Goal: Task Accomplishment & Management: Use online tool/utility

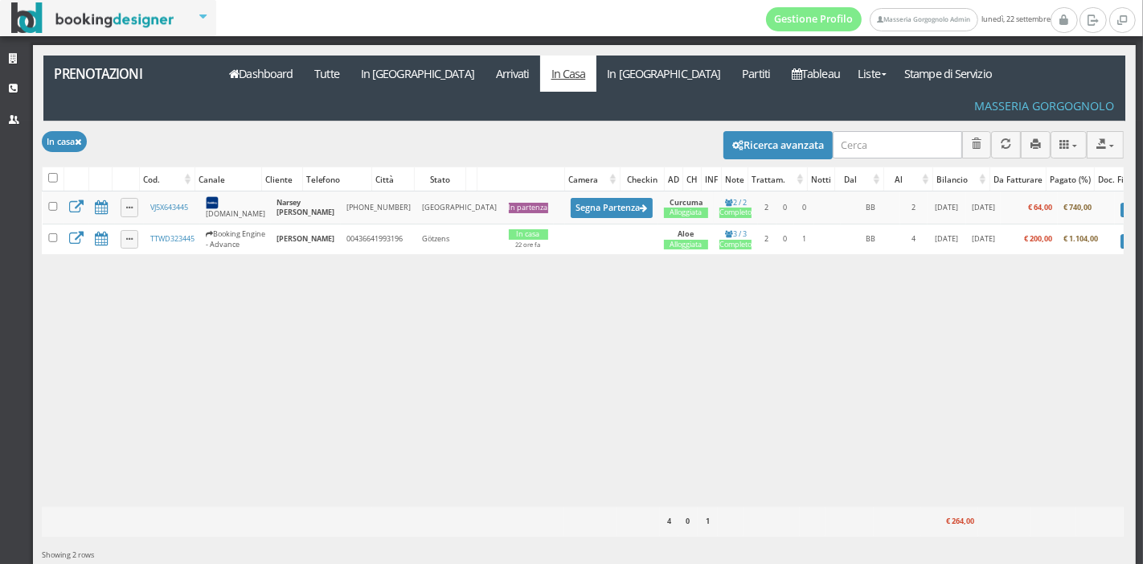
drag, startPoint x: 490, startPoint y: 281, endPoint x: 442, endPoint y: 288, distance: 48.7
click at [442, 288] on div "Caricamento in corso Cod. Canale Cliente Telefono Città Stato Camera Checkin AD…" at bounding box center [583, 348] width 1082 height 315
click at [272, 68] on link "Dashboard" at bounding box center [261, 73] width 85 height 36
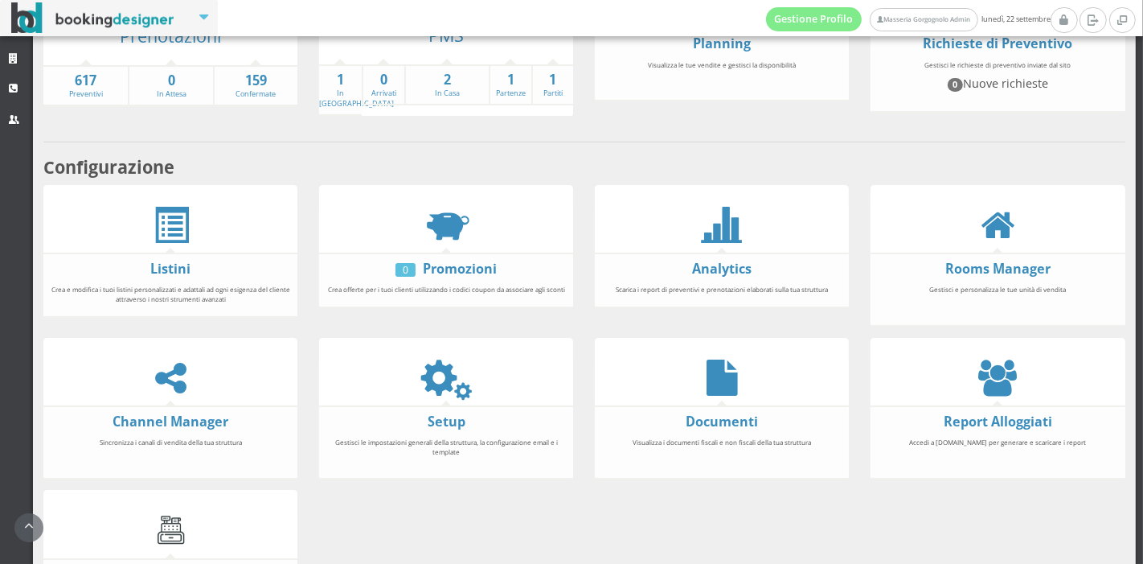
scroll to position [298, 0]
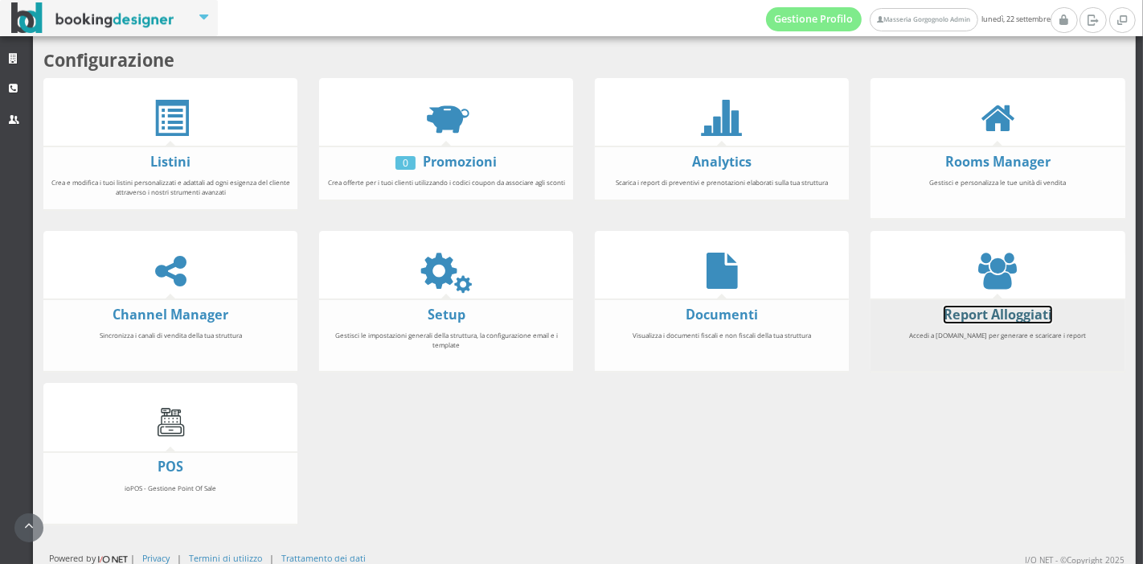
click at [973, 313] on link "Report Alloggiati" at bounding box center [998, 314] width 109 height 18
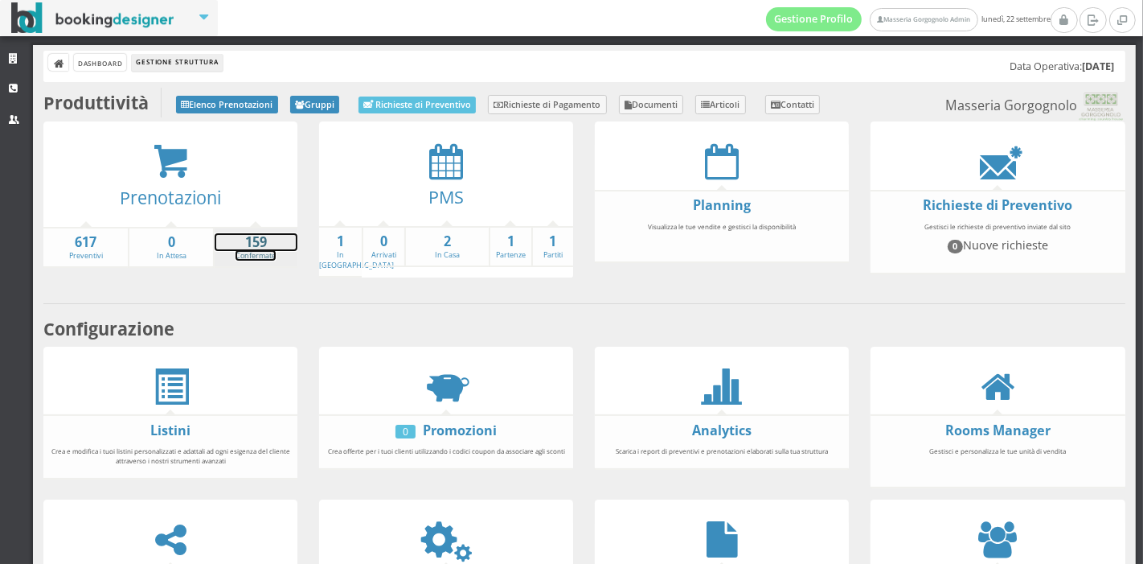
click at [241, 249] on link "159 Confermate" at bounding box center [256, 247] width 83 height 28
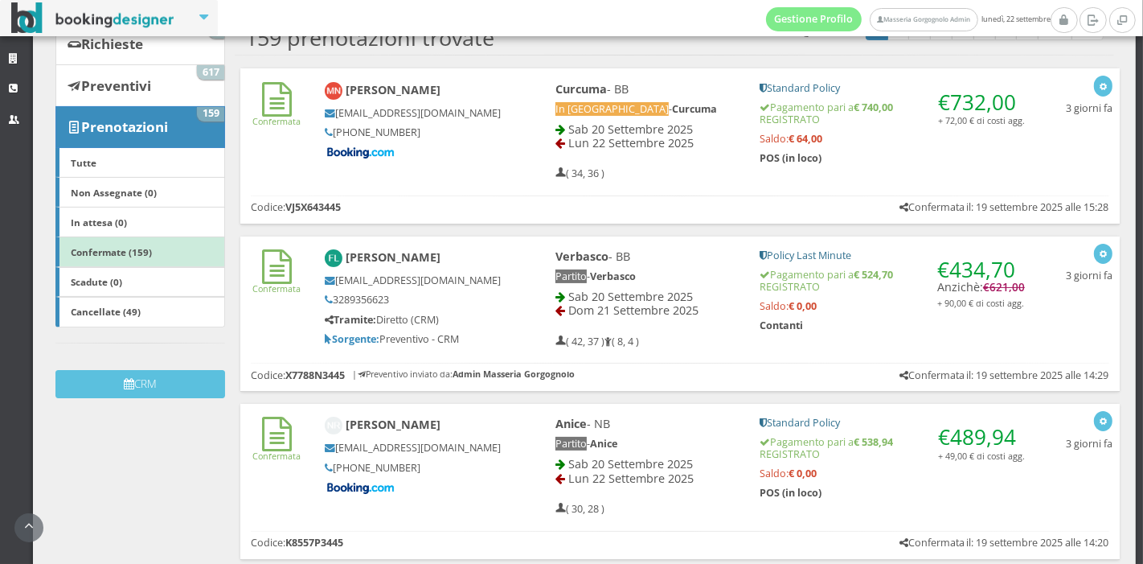
scroll to position [157, 0]
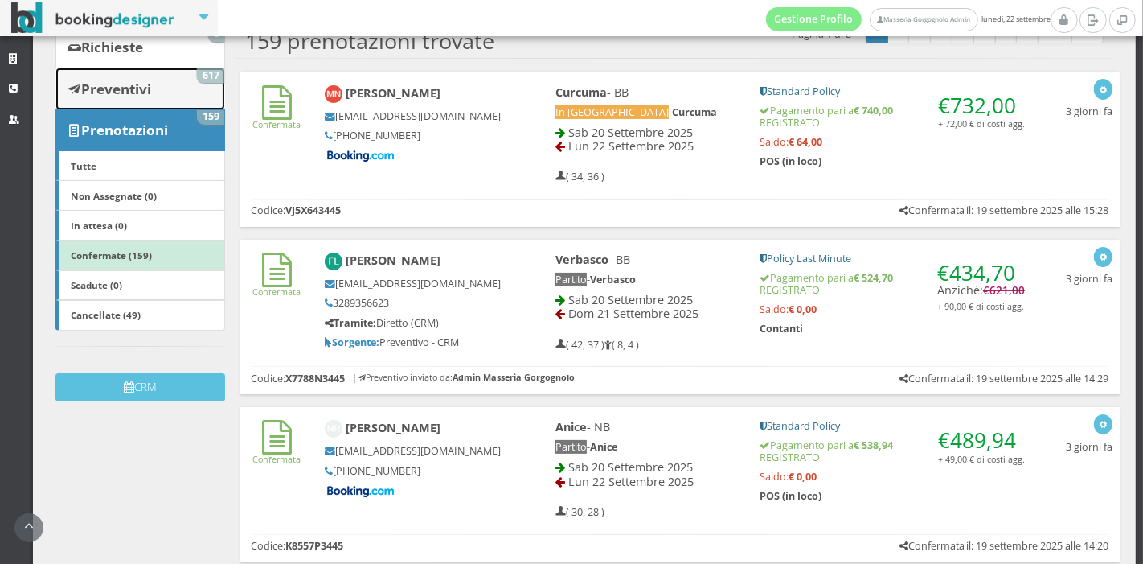
click at [168, 79] on link "Preventivi 617" at bounding box center [140, 89] width 170 height 42
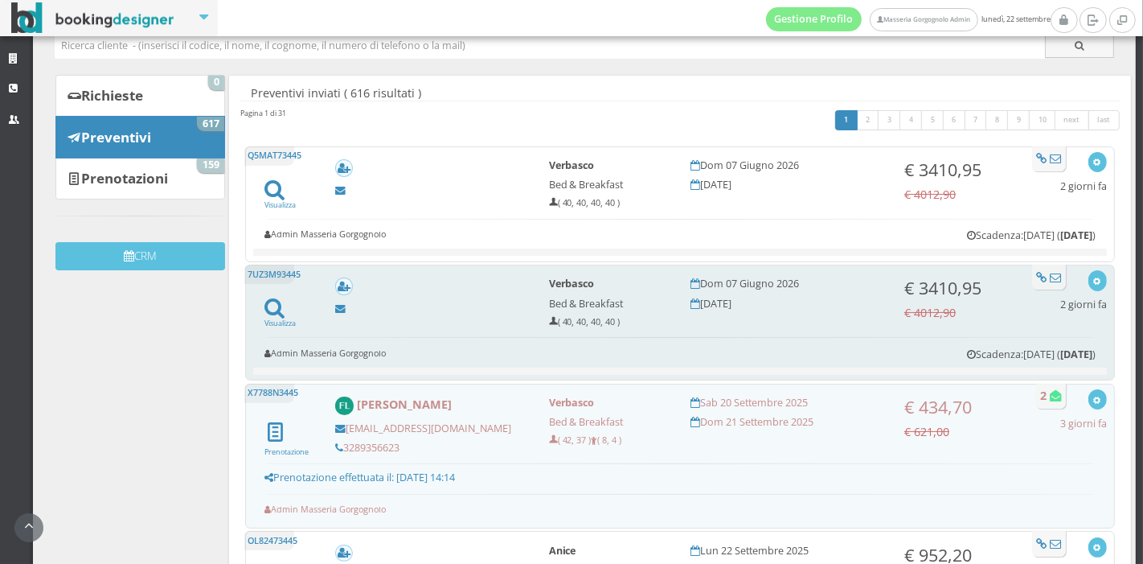
scroll to position [102, 0]
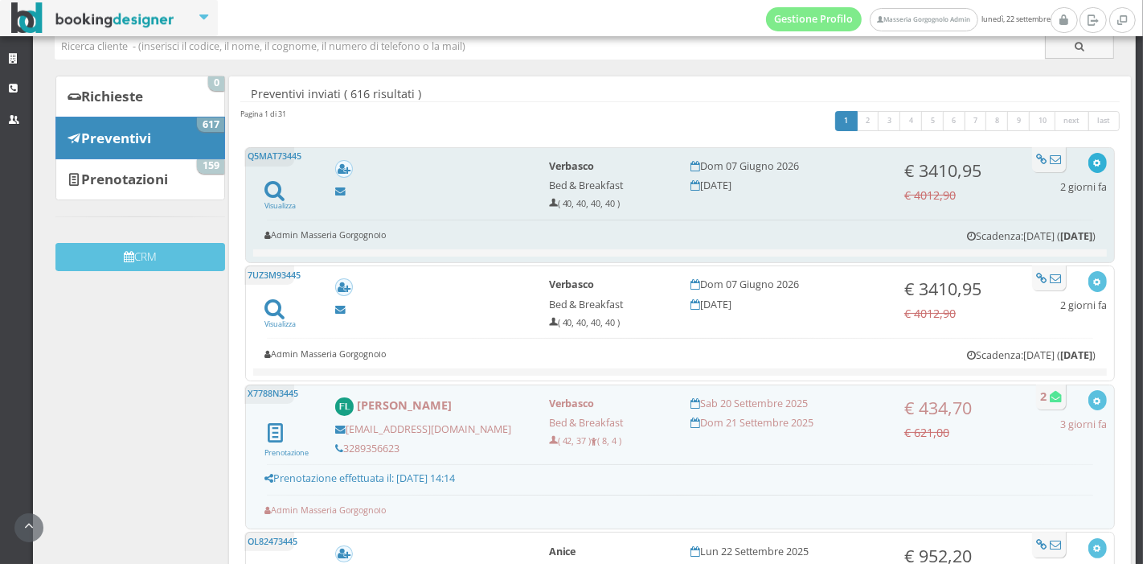
click at [1088, 162] on button "button" at bounding box center [1097, 163] width 18 height 20
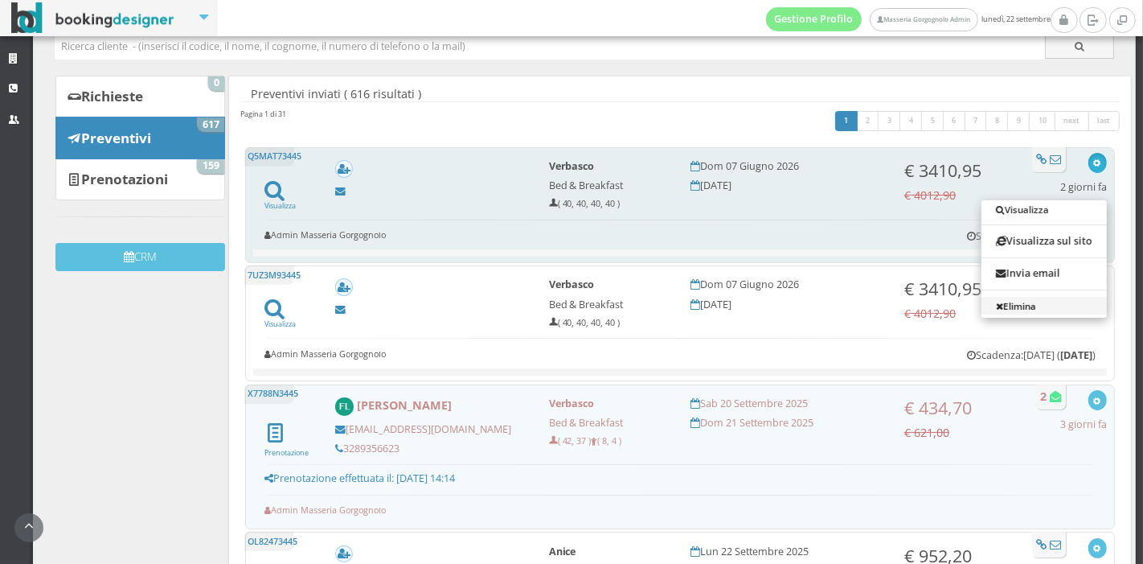
click at [1039, 305] on link "Elimina" at bounding box center [1044, 306] width 125 height 18
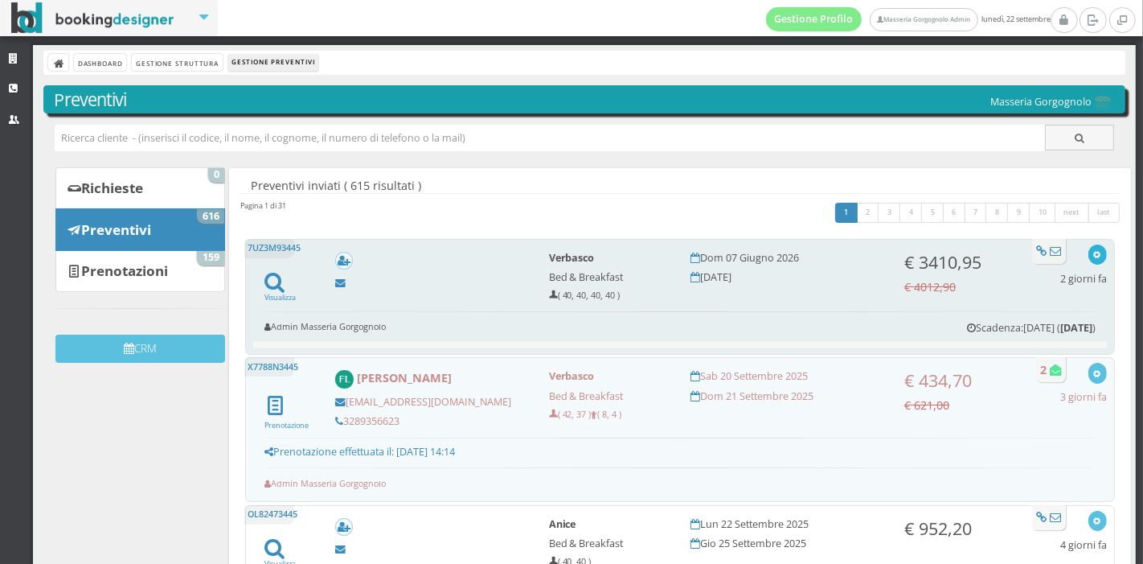
click at [1088, 262] on button "button" at bounding box center [1097, 254] width 18 height 20
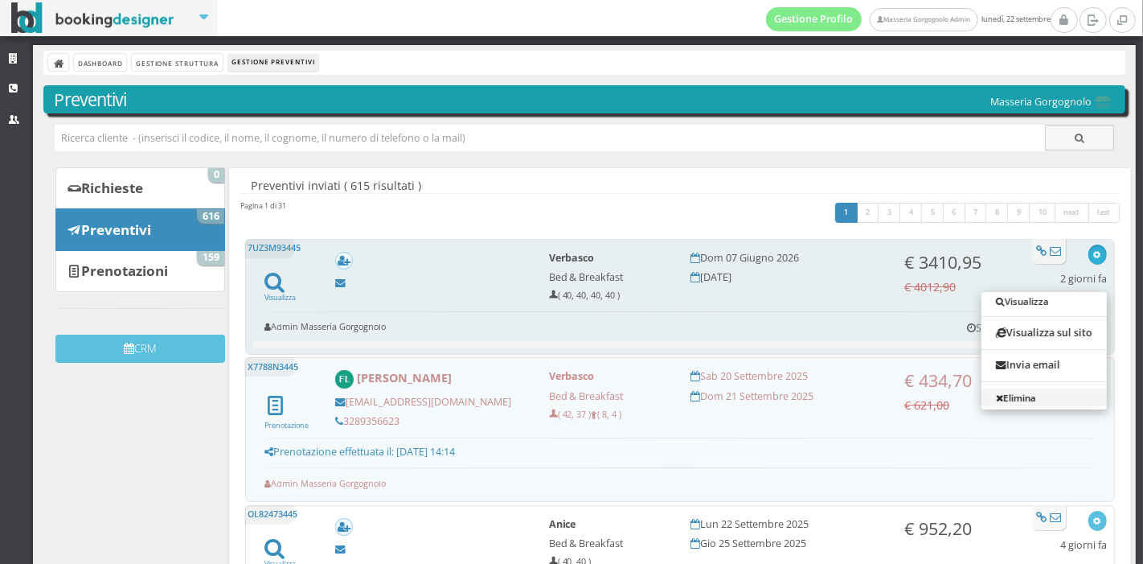
click at [1008, 395] on link "Elimina" at bounding box center [1044, 397] width 125 height 18
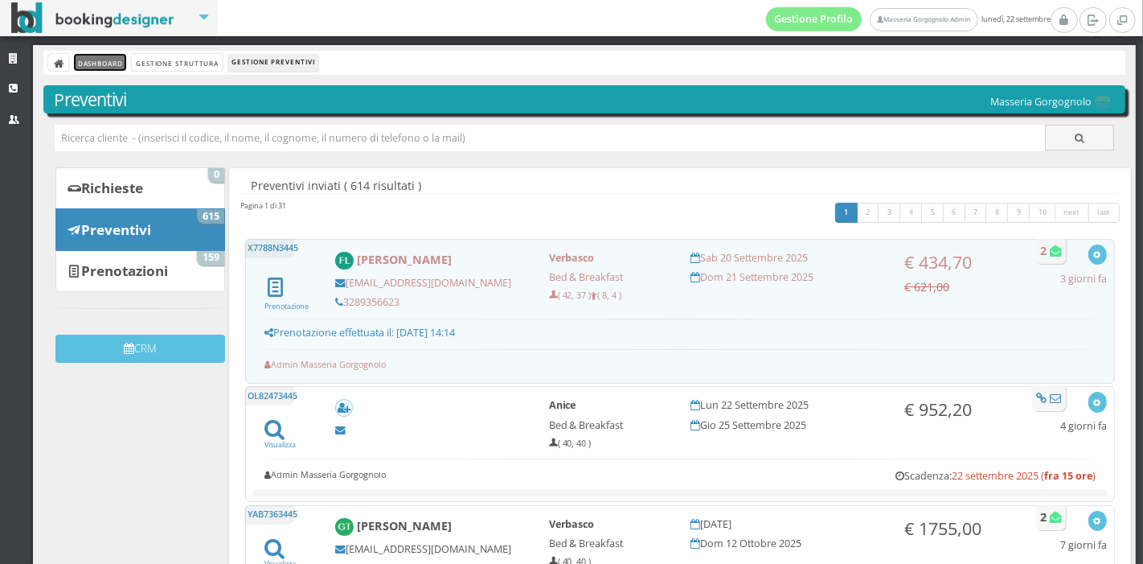
click at [88, 64] on link "Dashboard" at bounding box center [100, 62] width 52 height 17
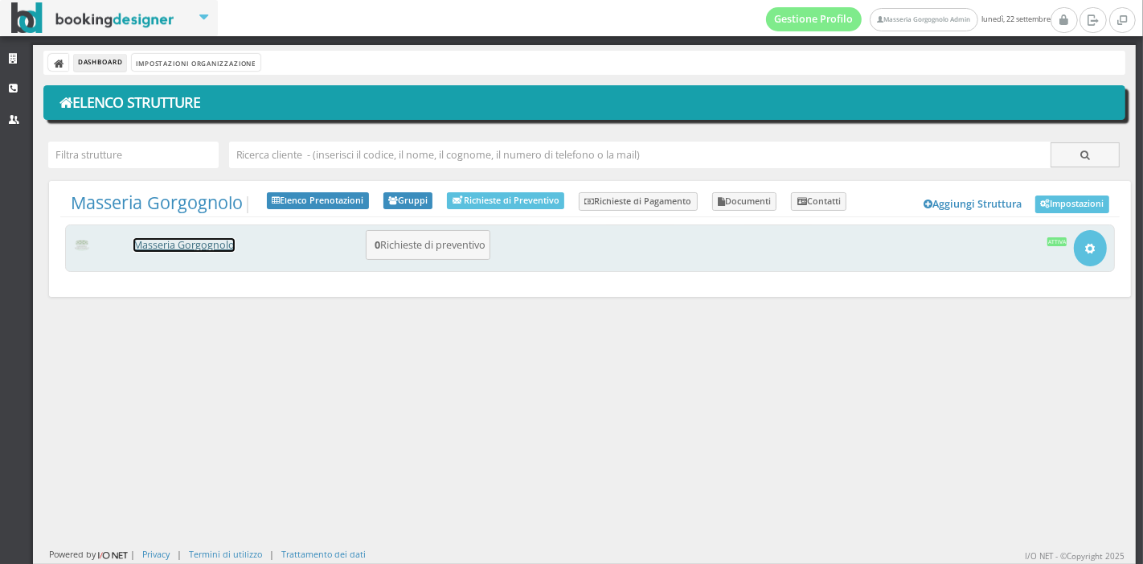
click at [186, 244] on link "Masseria Gorgognolo" at bounding box center [183, 245] width 101 height 14
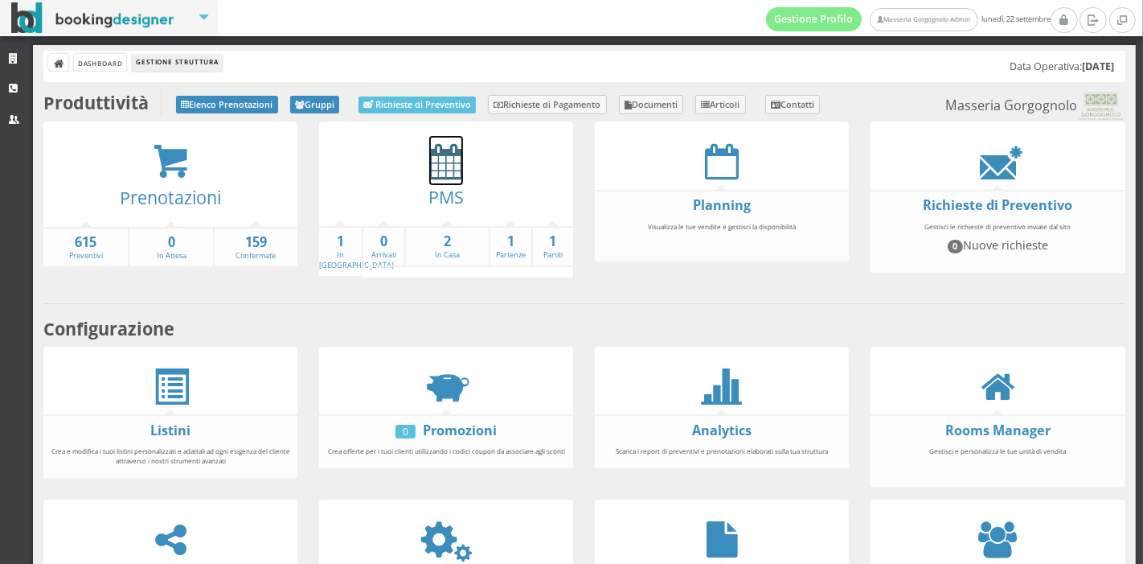
click at [436, 162] on icon at bounding box center [446, 161] width 34 height 36
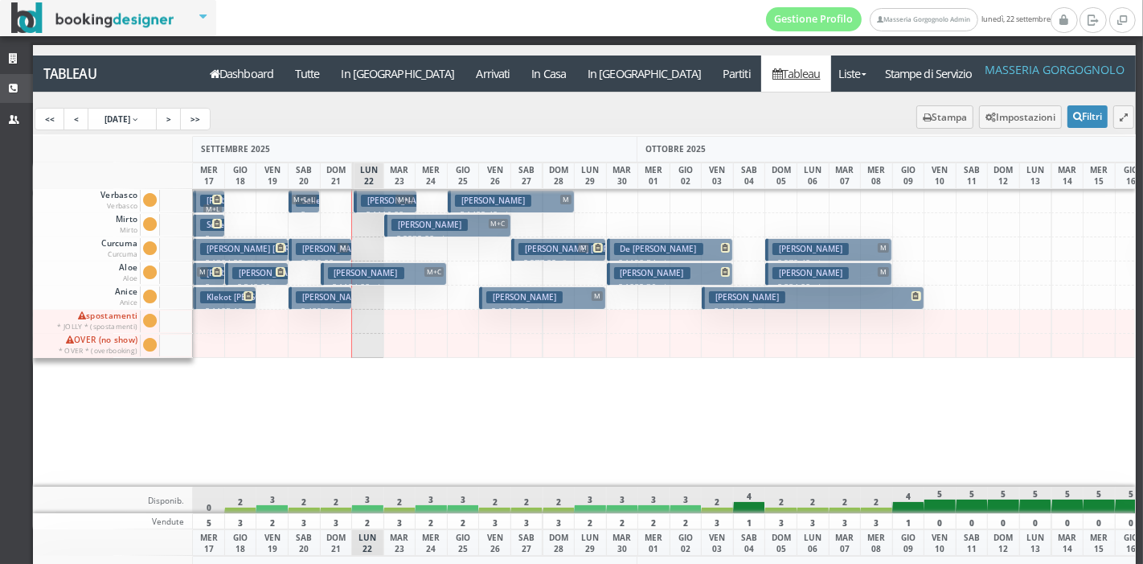
click at [23, 86] on link "CRM" at bounding box center [16, 88] width 33 height 29
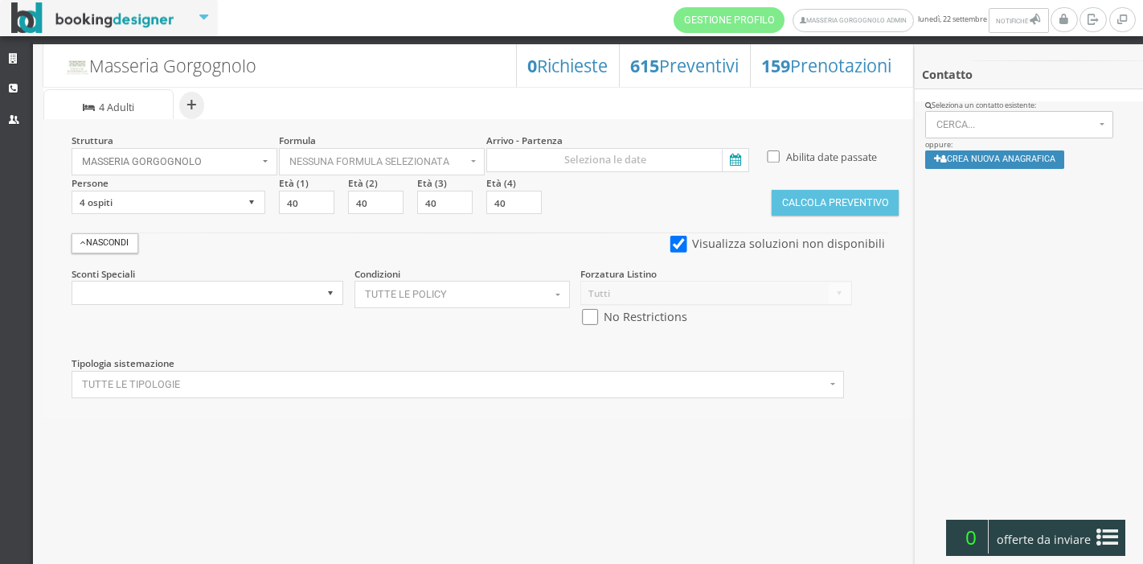
select select
click at [175, 196] on select "1 ospite 2 ospiti 3 ospiti 4 ospiti 5 ospiti 6 ospiti 7 ospiti 8 ospiti 9 ospit…" at bounding box center [169, 203] width 194 height 24
select select "2"
click at [72, 191] on select "1 ospite 2 ospiti 3 ospiti 4 ospiti 5 ospiti 6 ospiti 7 ospiti 8 ospiti 9 ospit…" at bounding box center [169, 203] width 194 height 24
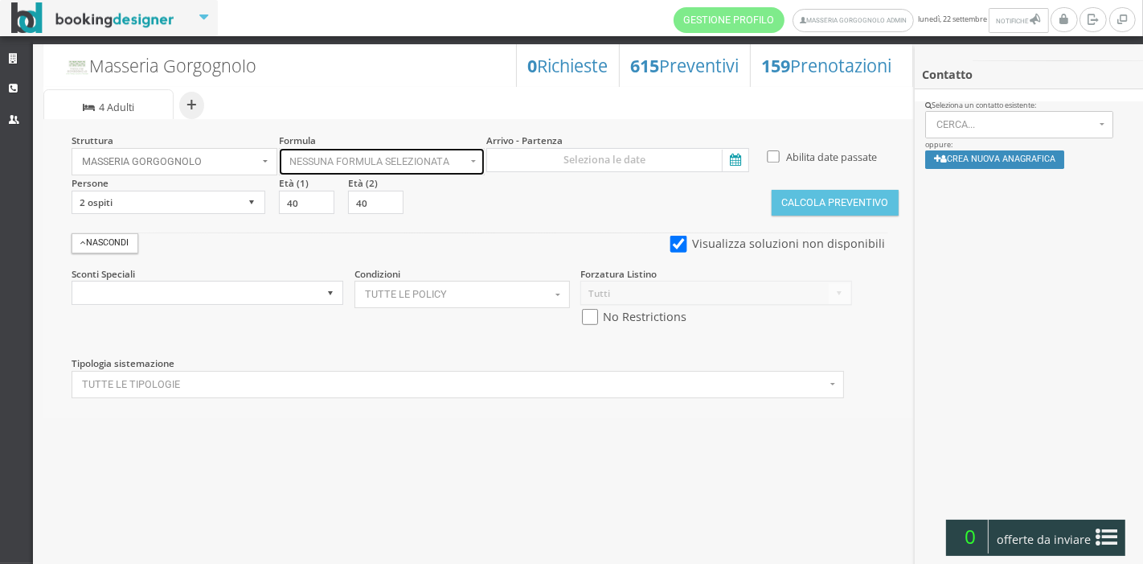
click at [338, 151] on button "Nessuna formula selezionata" at bounding box center [382, 161] width 207 height 27
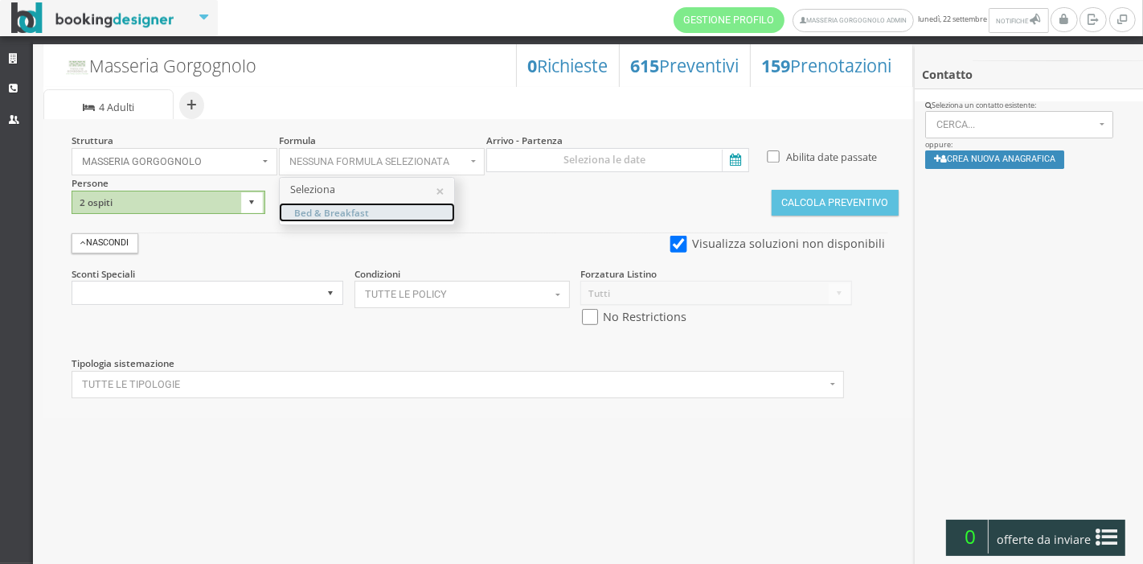
click at [342, 209] on span "Bed & Breakfast" at bounding box center [331, 212] width 75 height 14
select select "4"
click at [736, 157] on icon at bounding box center [734, 161] width 24 height 22
click at [736, 157] on input at bounding box center [617, 160] width 263 height 24
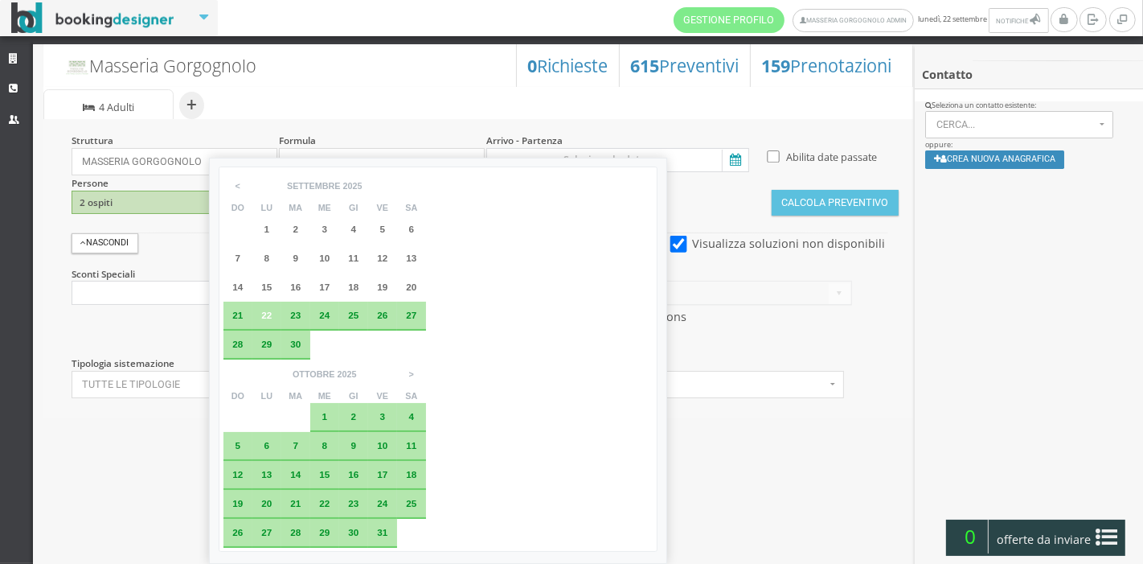
click at [321, 314] on span "24" at bounding box center [324, 314] width 10 height 10
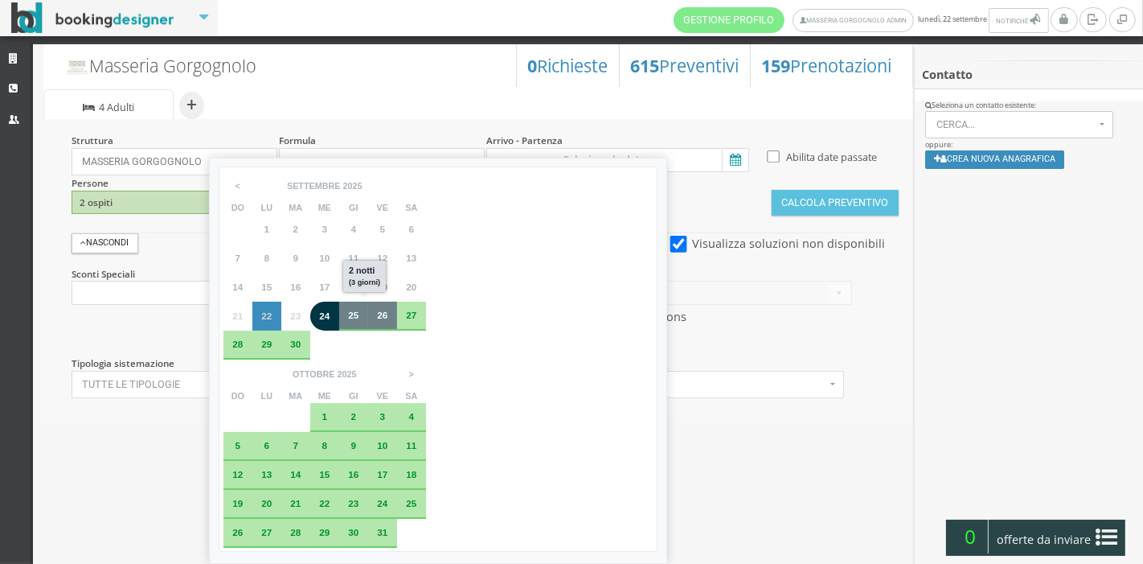
click at [386, 313] on span "26" at bounding box center [382, 314] width 10 height 10
type input "24 set 2025 - 26 set 2025"
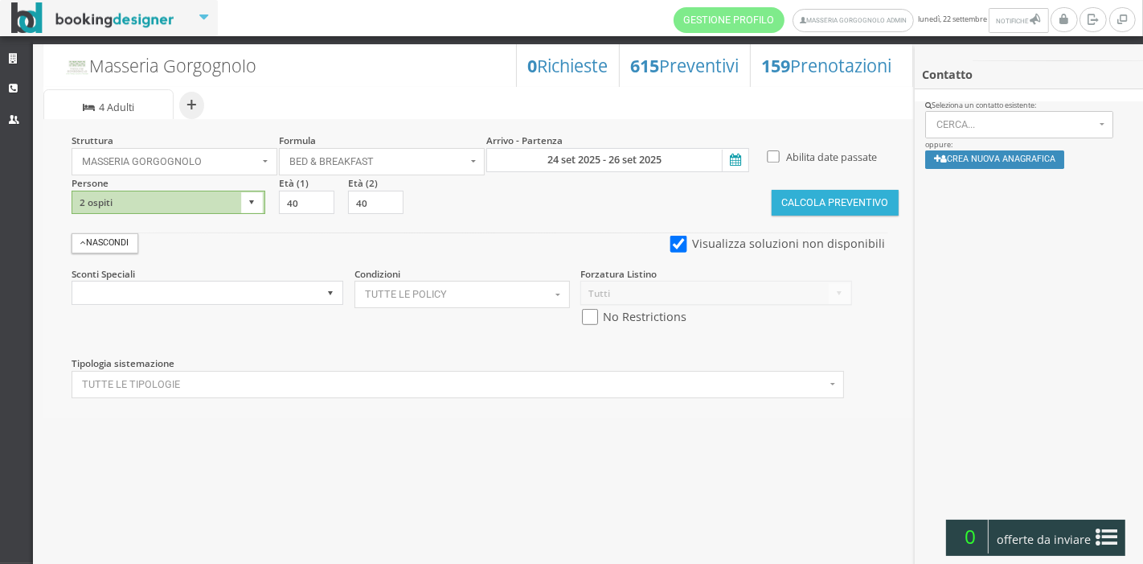
click at [805, 199] on button "Calcola Preventivo" at bounding box center [835, 203] width 127 height 26
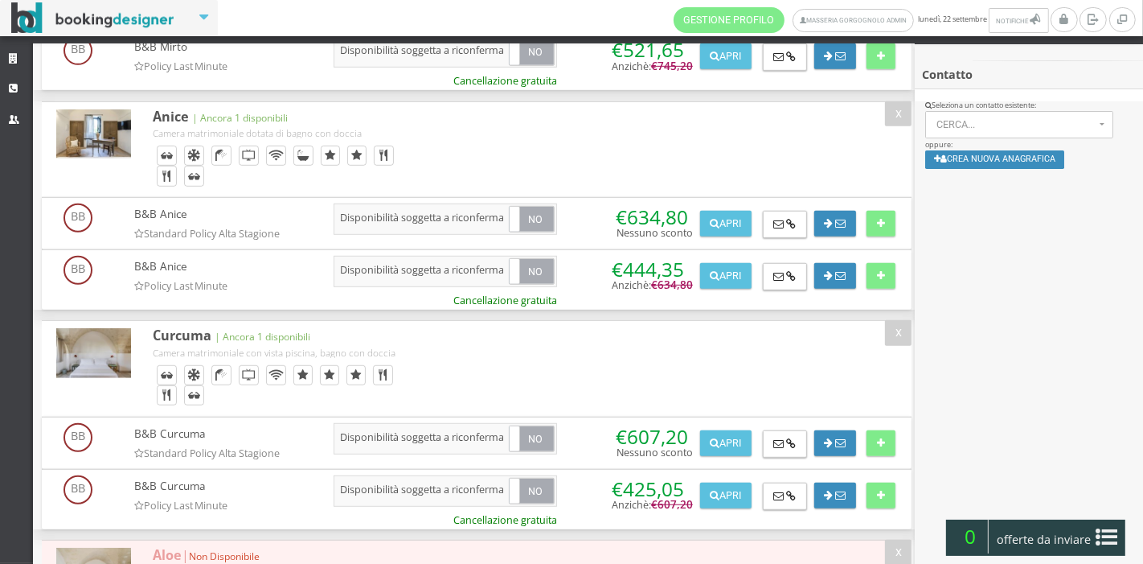
scroll to position [903, 0]
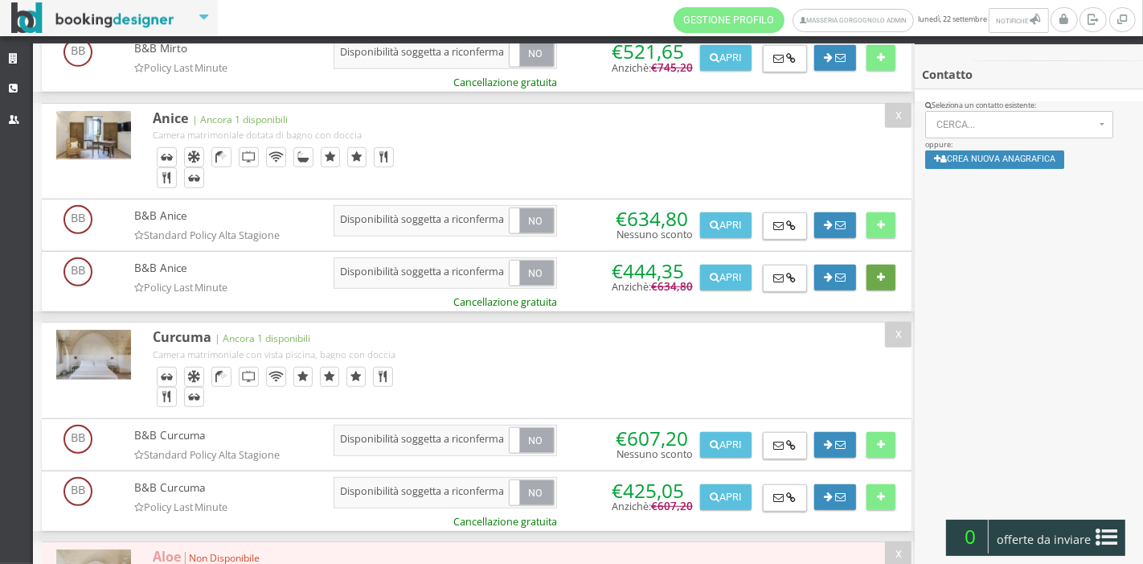
drag, startPoint x: 873, startPoint y: 267, endPoint x: 873, endPoint y: 276, distance: 8.8
click at [877, 273] on icon at bounding box center [881, 278] width 8 height 10
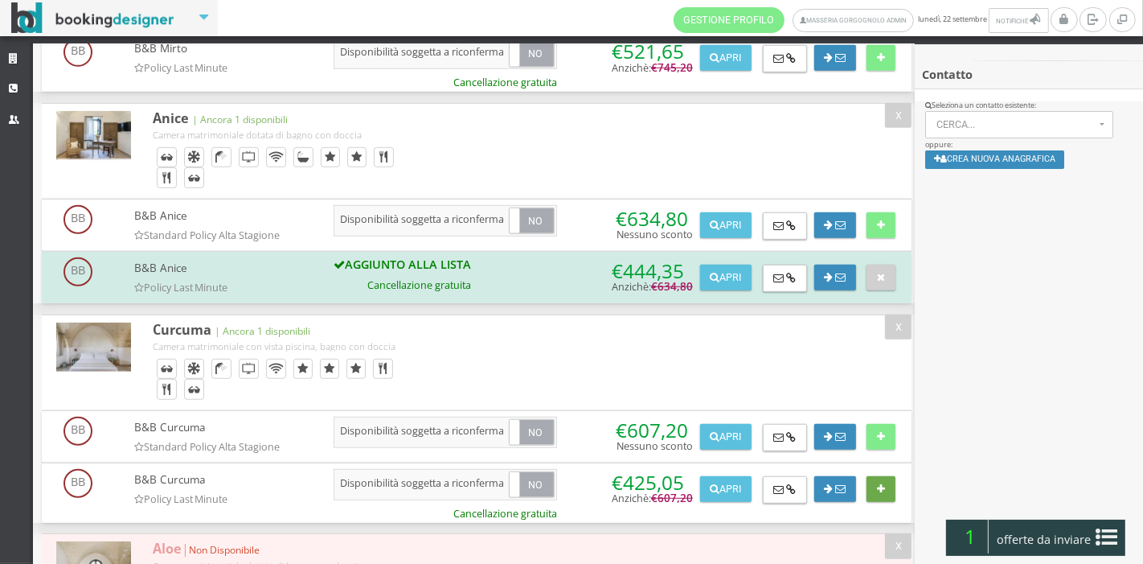
click at [880, 484] on icon at bounding box center [881, 489] width 8 height 10
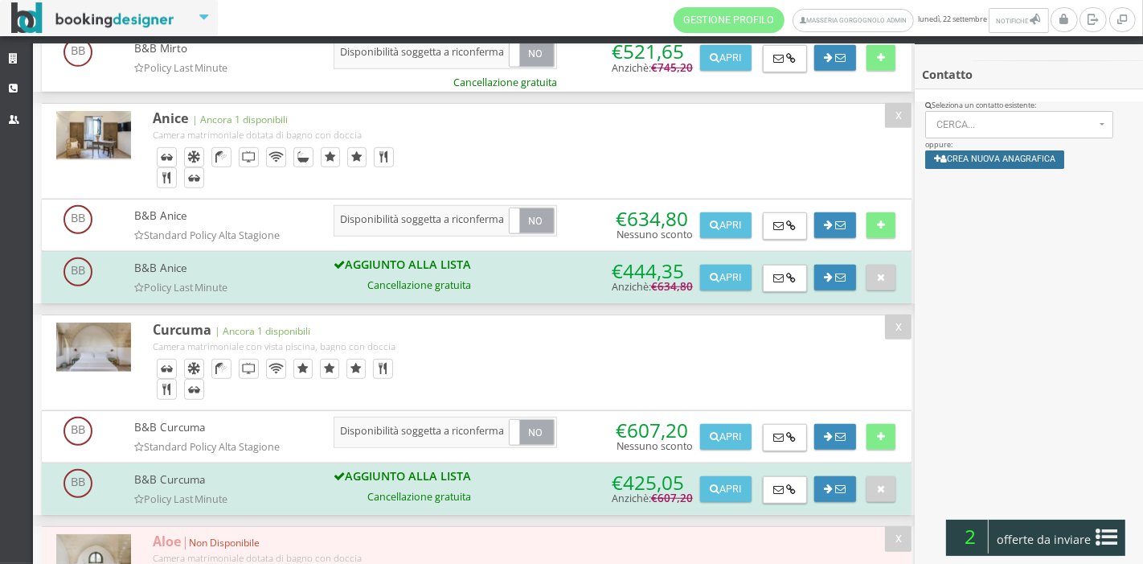
click at [970, 166] on button "Crea nuova anagrafica" at bounding box center [994, 159] width 139 height 18
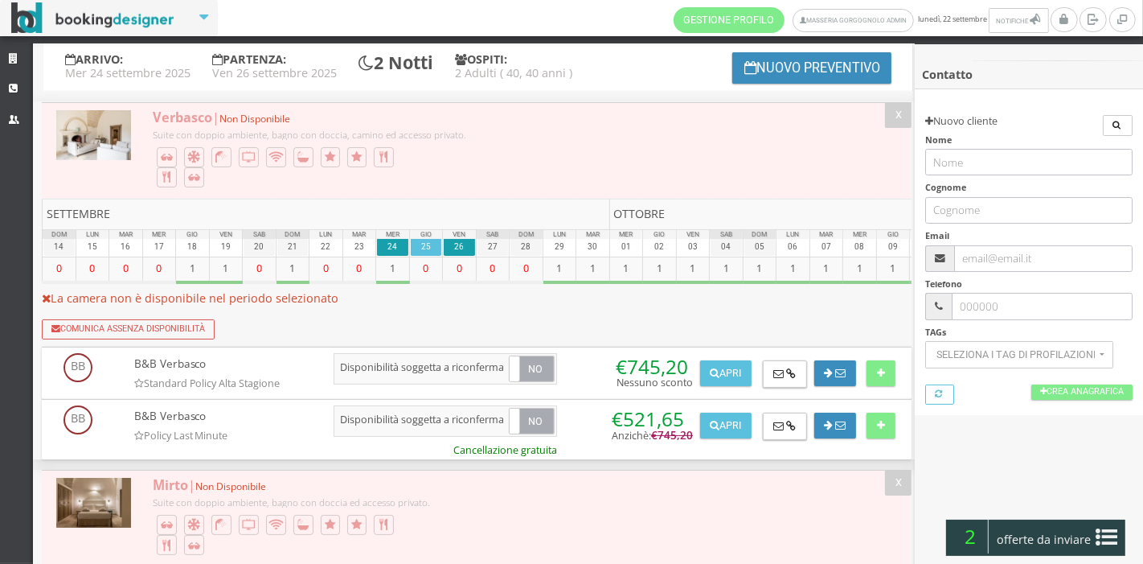
scroll to position [0, 0]
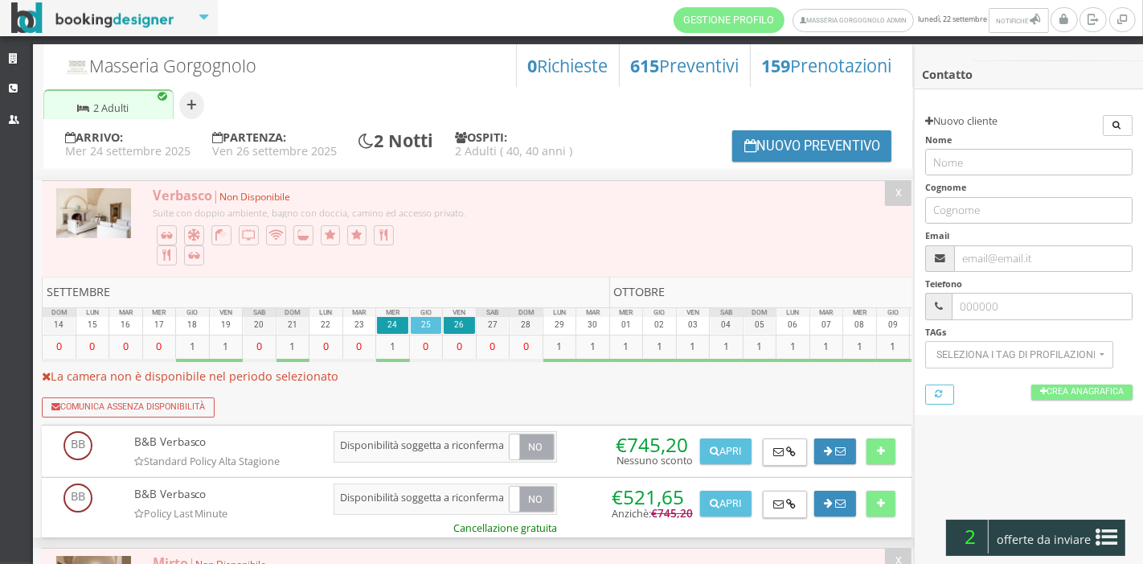
click at [1107, 537] on icon at bounding box center [1107, 537] width 22 height 26
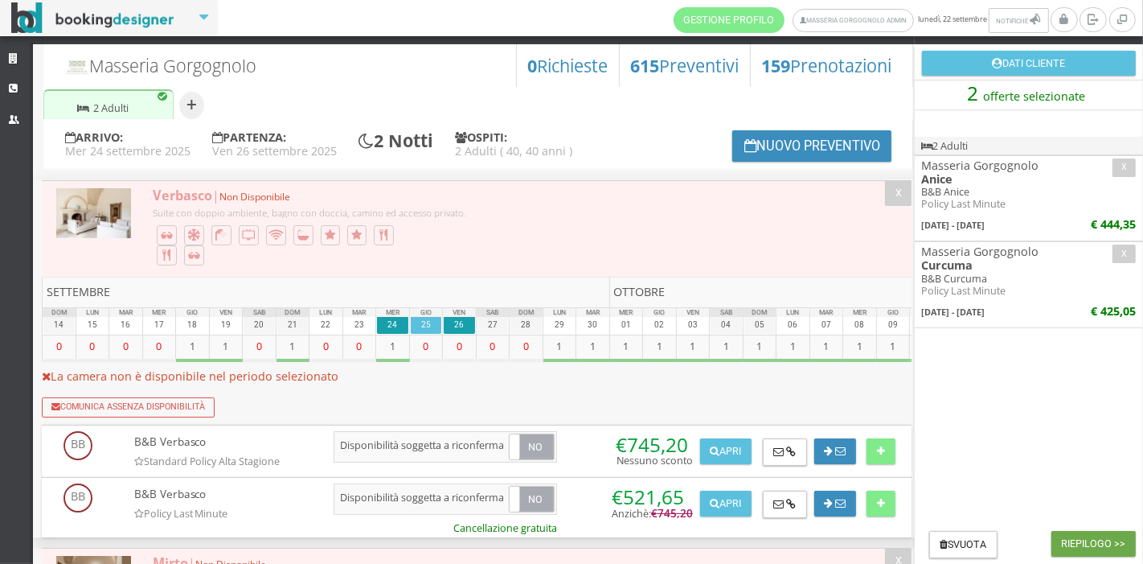
click at [1073, 545] on button "Riepilogo >>" at bounding box center [1093, 544] width 84 height 26
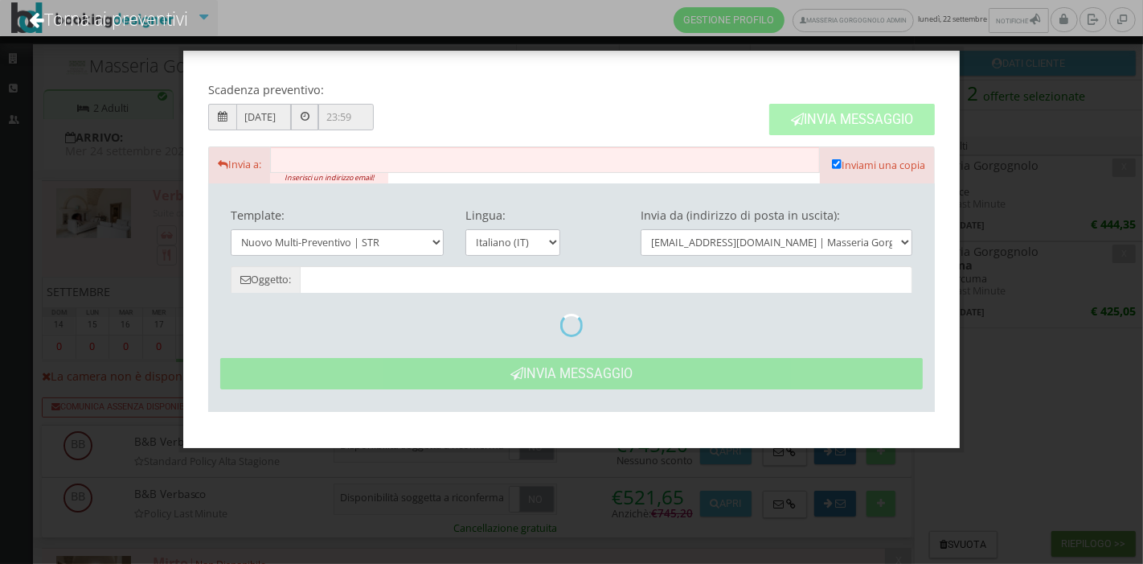
type input "Masseria Gorgognolo: Preventivo - Cliente"
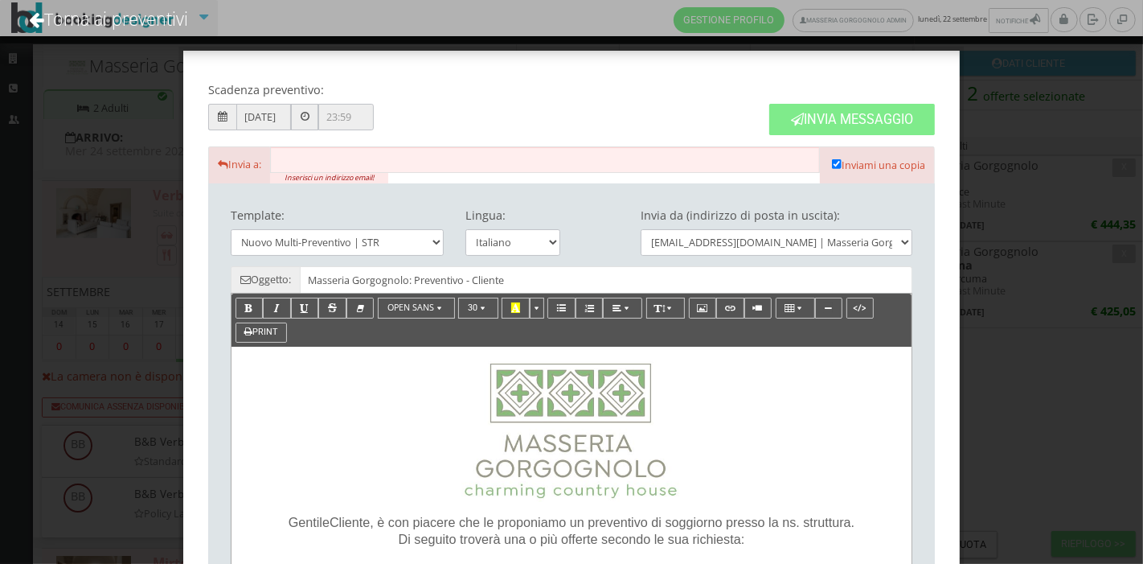
click at [542, 163] on input "text" at bounding box center [545, 159] width 551 height 27
click at [120, 186] on div "Scadenza preventivo: 24/09/2025 Invia Messaggio Invia a: Inserisci un indirizzo…" at bounding box center [571, 282] width 1143 height 564
click at [51, 6] on link "Torna ai preventivi" at bounding box center [108, 19] width 203 height 67
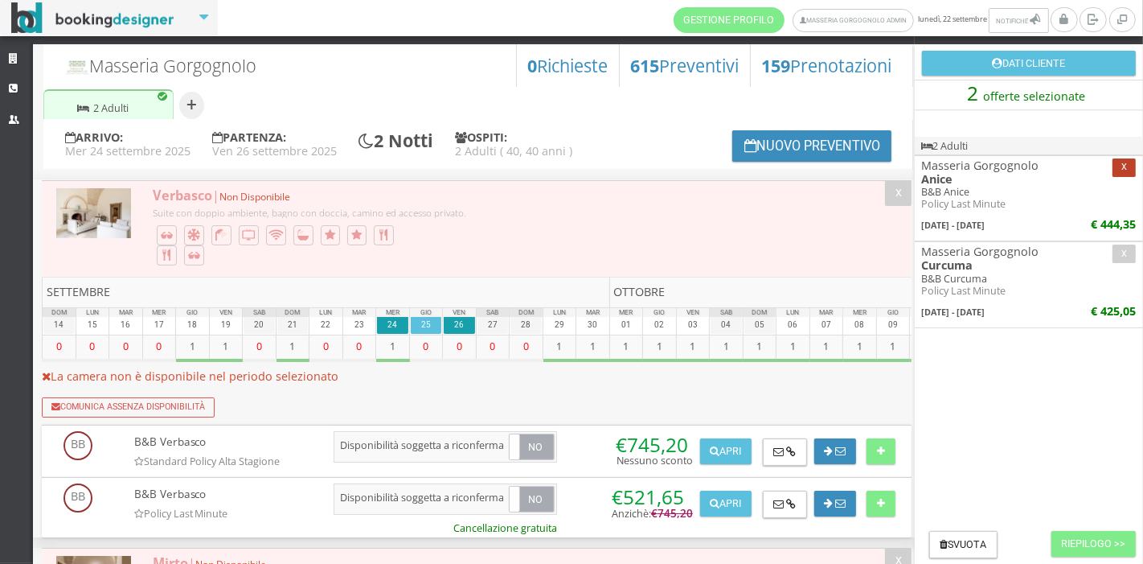
click at [1117, 166] on button "x" at bounding box center [1124, 167] width 23 height 18
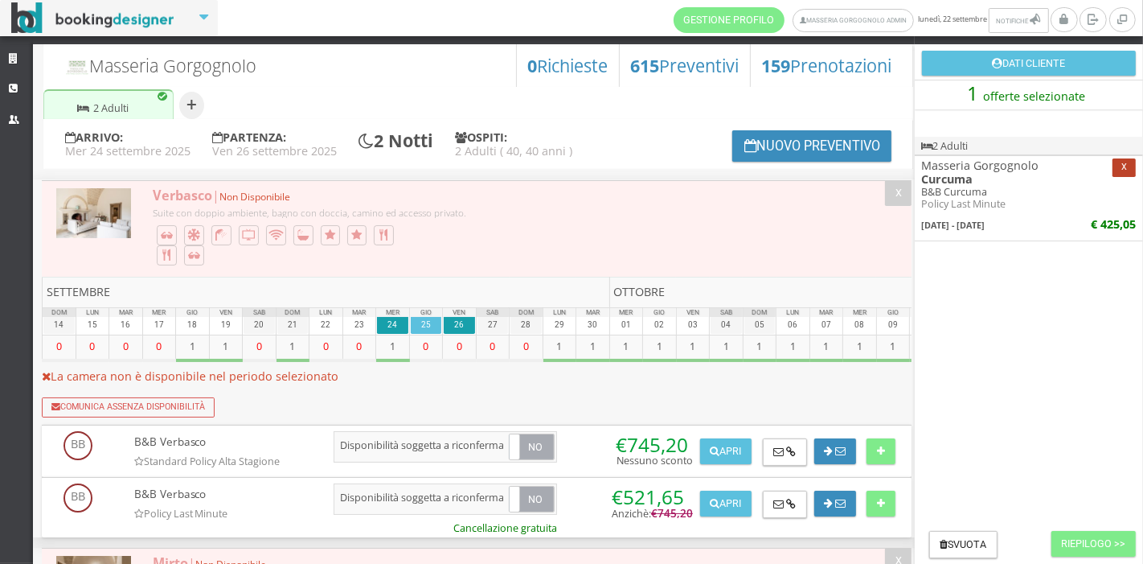
click at [1121, 161] on button "x" at bounding box center [1124, 167] width 23 height 18
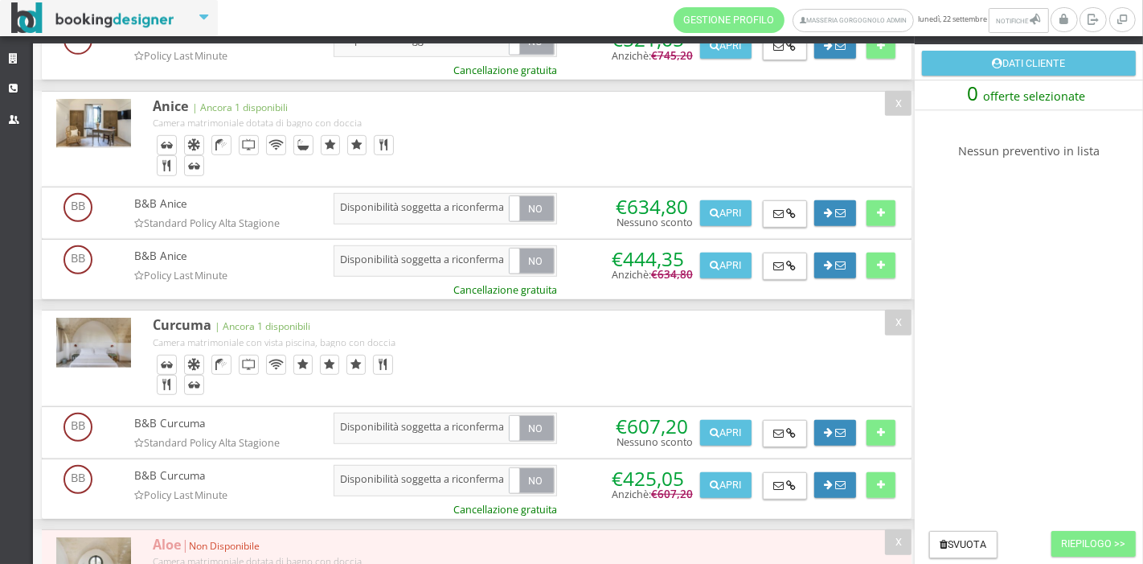
scroll to position [922, 0]
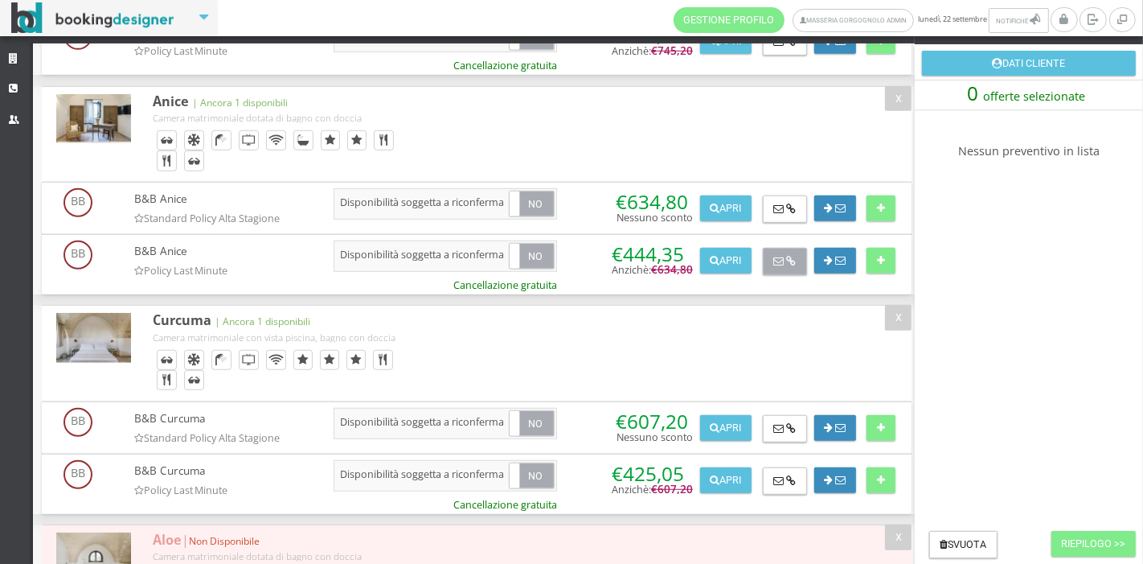
click at [780, 256] on icon at bounding box center [778, 261] width 10 height 10
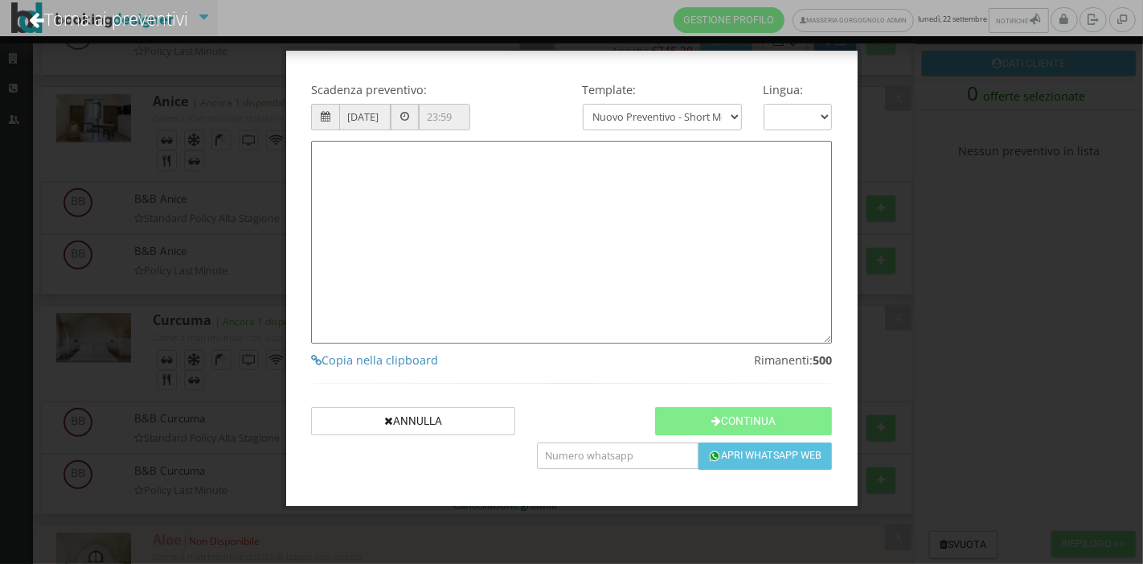
type textarea "Gentile Cliente, grazie per averci contattato! Come da Sua cortese richiesta, L…"
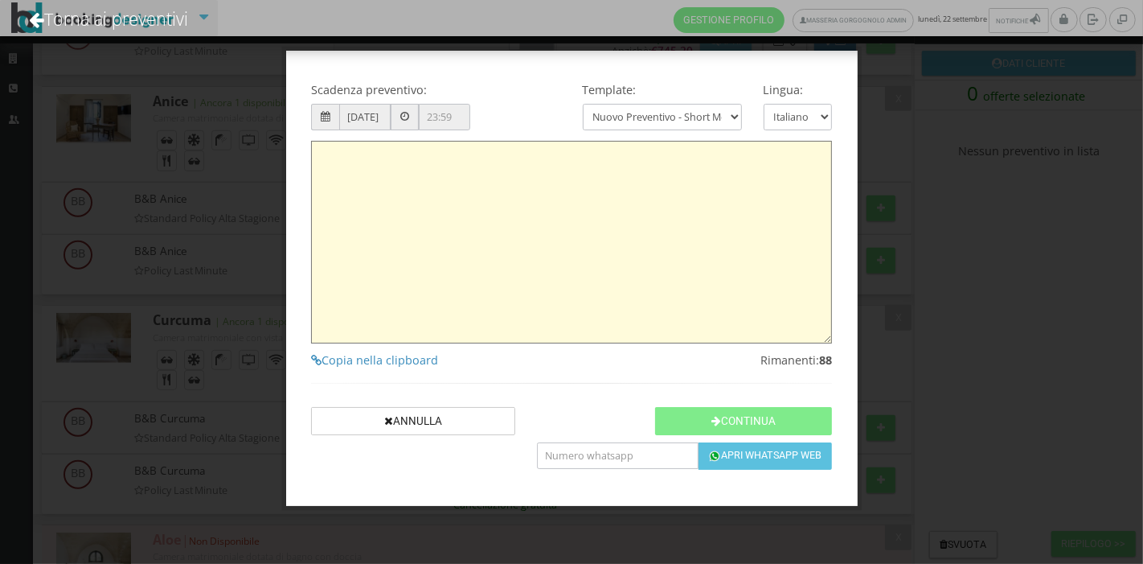
type textarea "Gentile Cliente, grazie per averci contattato! Come da Sua cortese richiesta, L…"
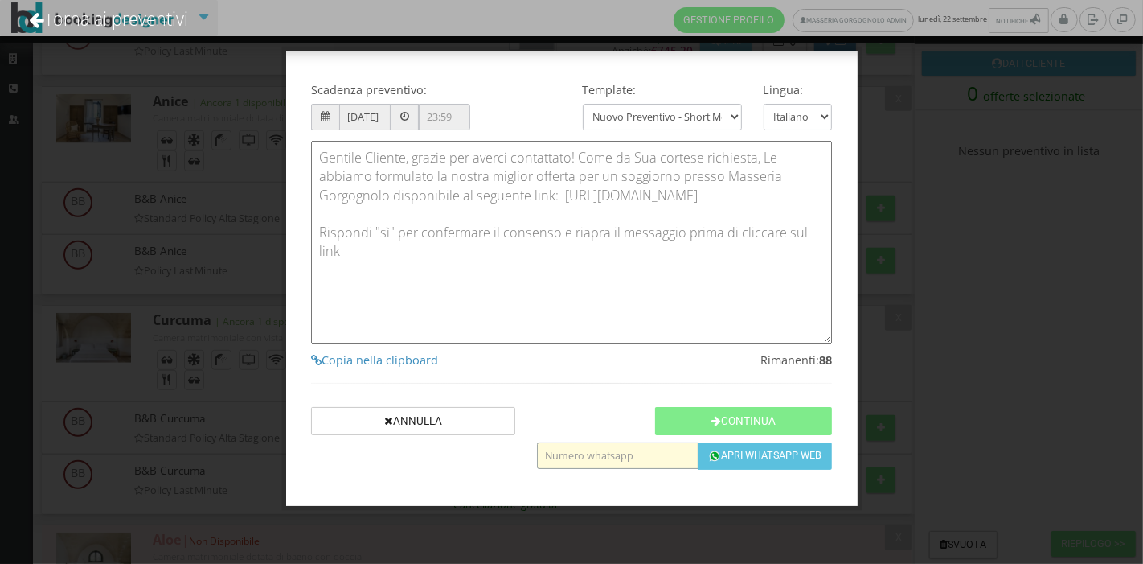
click at [591, 449] on input "text" at bounding box center [617, 455] width 161 height 27
type input "3487885287"
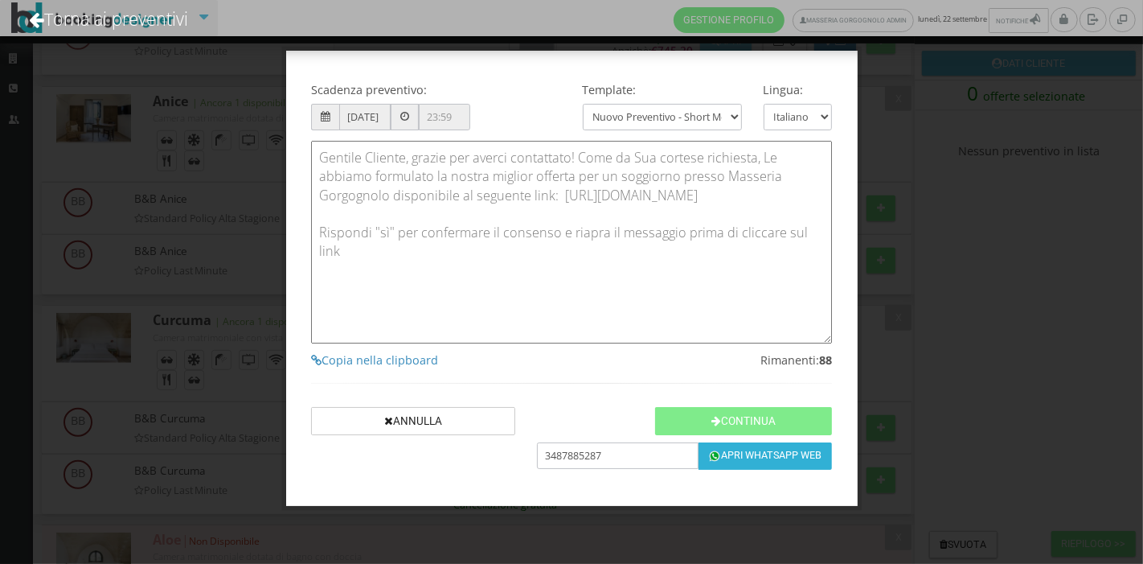
click at [727, 461] on button "Apri Whatsapp Web" at bounding box center [765, 455] width 133 height 27
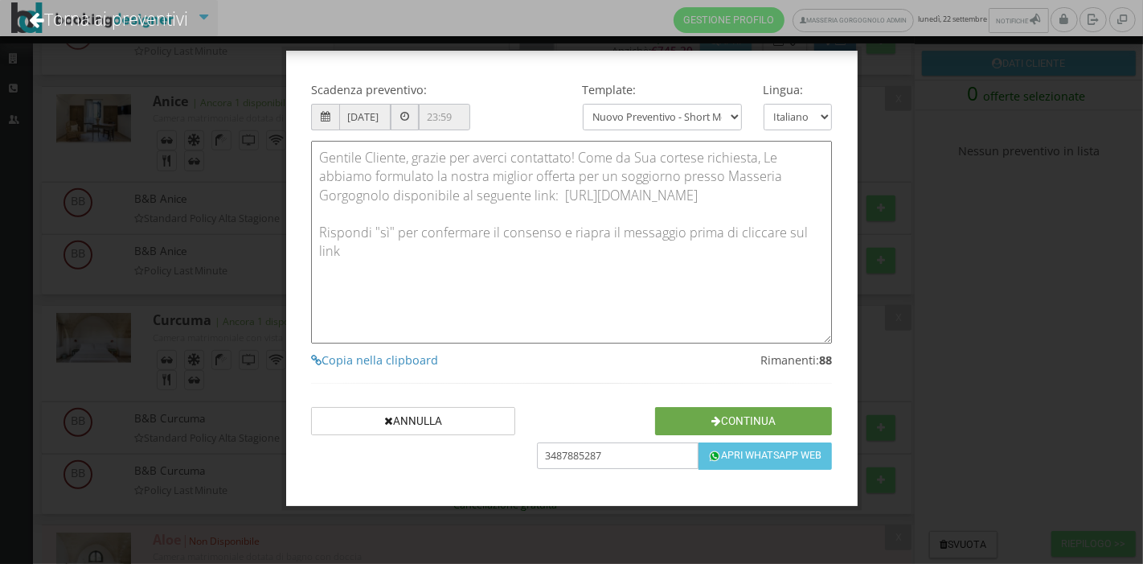
click at [735, 424] on button "Continua" at bounding box center [743, 421] width 177 height 28
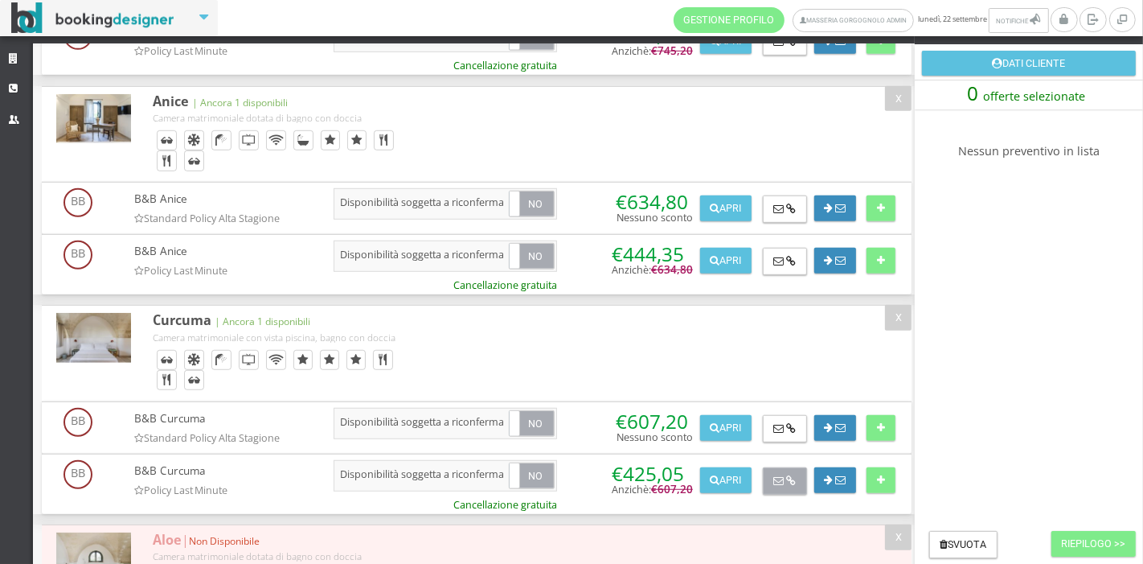
click at [780, 476] on icon at bounding box center [778, 481] width 10 height 10
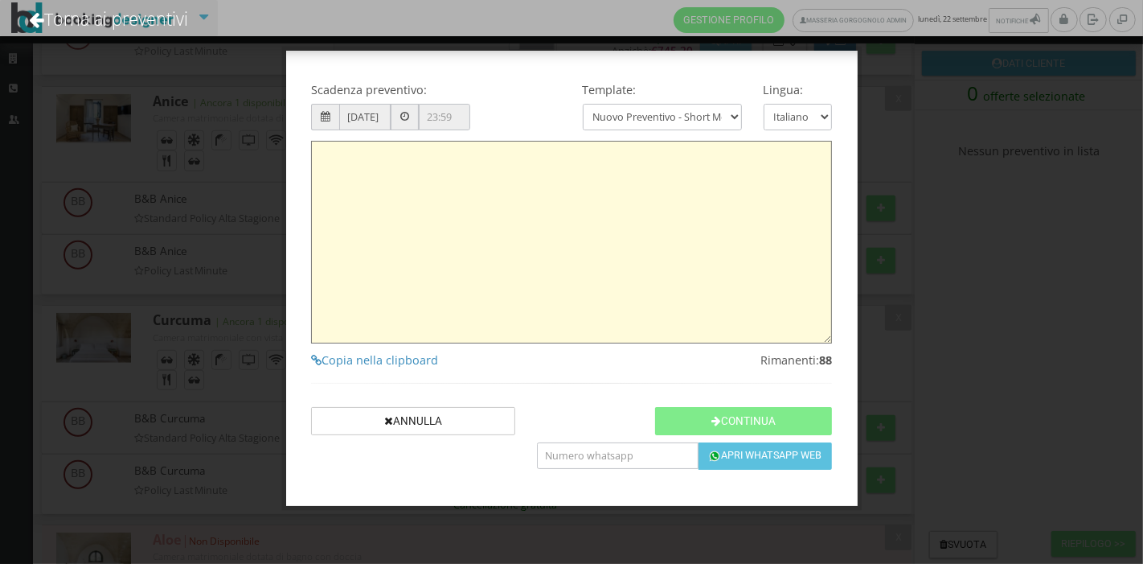
type textarea "Gentile Cliente, grazie per averci contattato! Come da Sua cortese richiesta, L…"
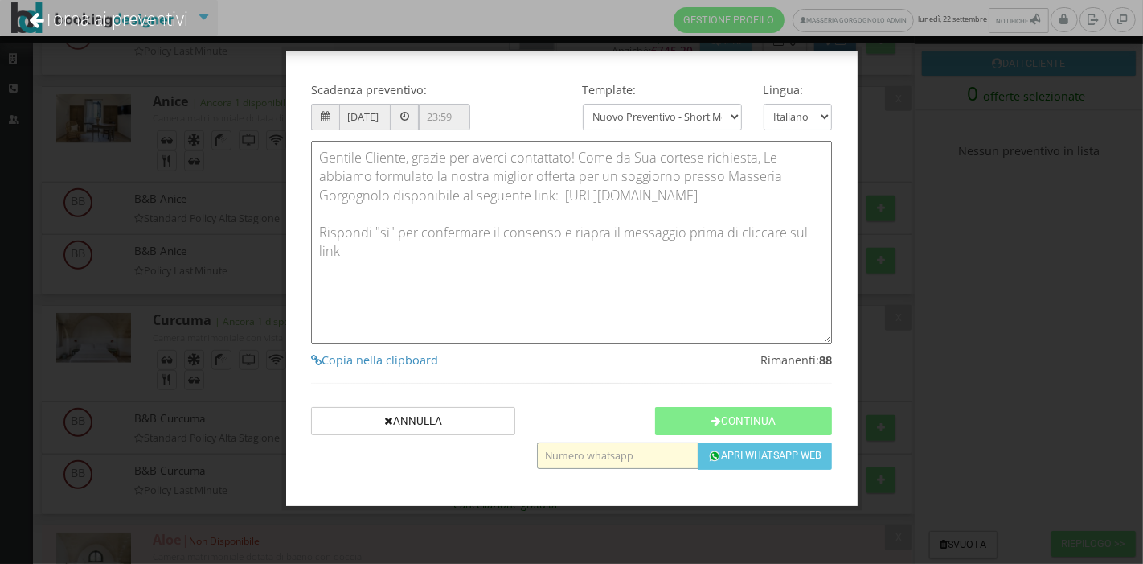
click at [606, 449] on input "text" at bounding box center [617, 455] width 161 height 27
type input "3487885287"
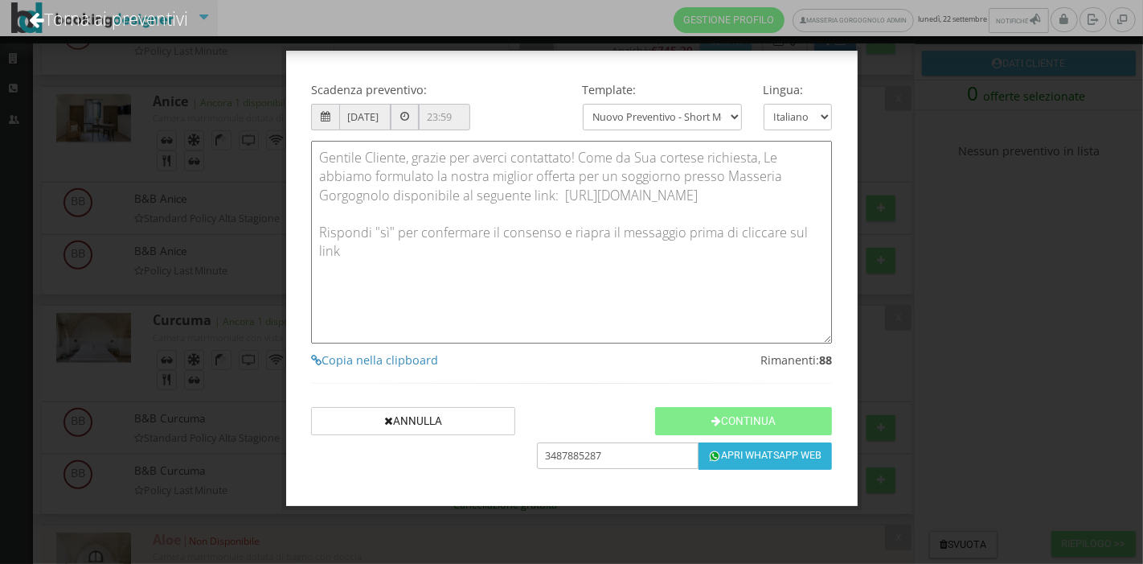
click at [719, 456] on button "Apri Whatsapp Web" at bounding box center [765, 455] width 133 height 27
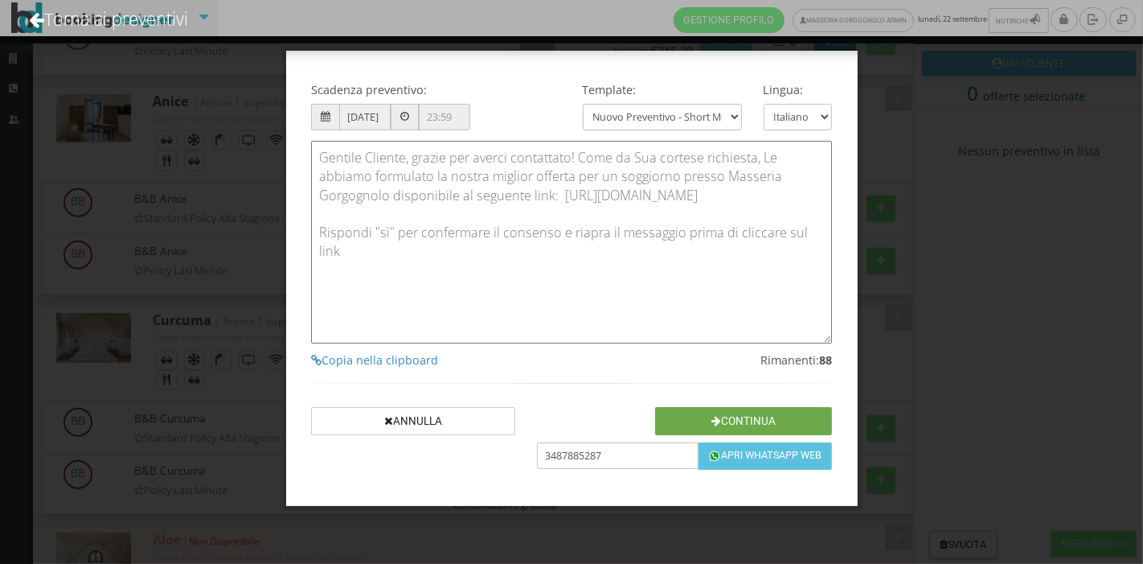
click at [716, 420] on icon "button" at bounding box center [716, 421] width 10 height 11
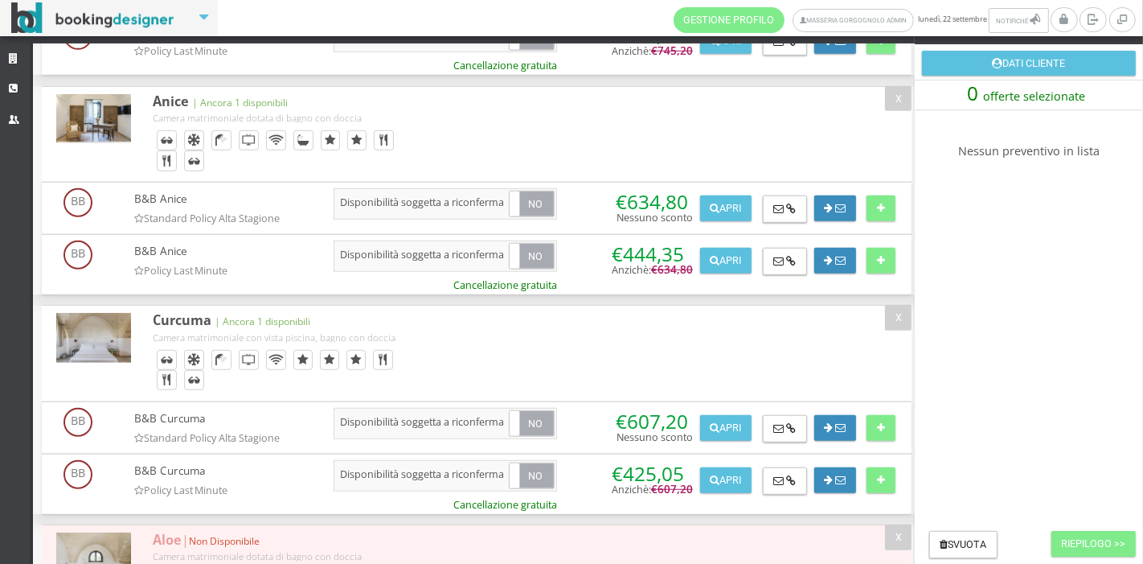
drag, startPoint x: 893, startPoint y: 311, endPoint x: 939, endPoint y: 284, distance: 53.4
click at [939, 284] on td "0 offerte selezionate Nessun preventivo in lista Svuota Riepilogo >>" at bounding box center [1029, 339] width 228 height 519
click at [900, 307] on button "X" at bounding box center [898, 318] width 27 height 26
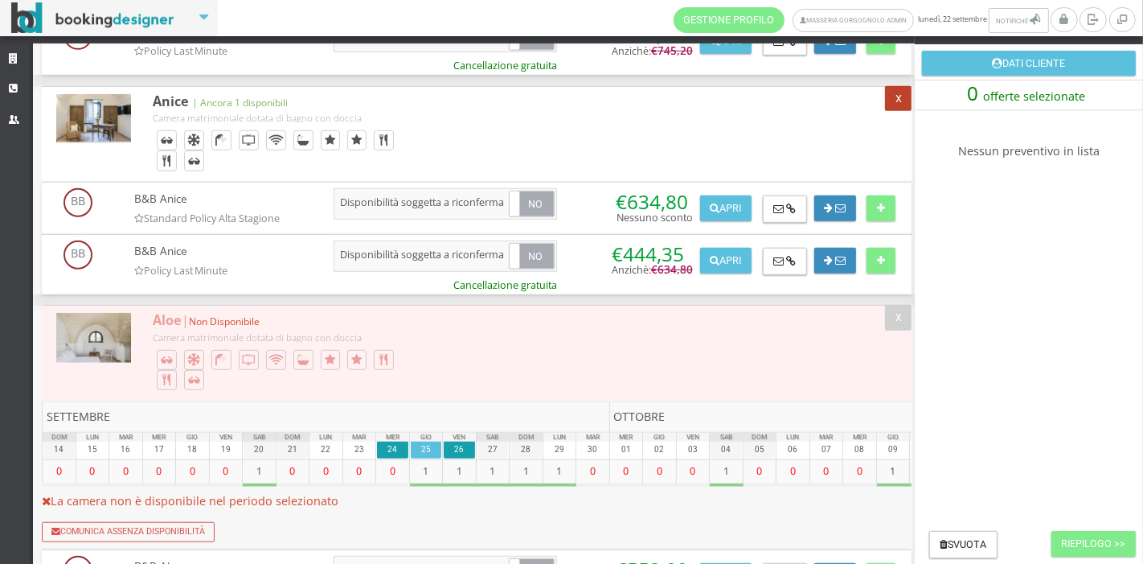
click at [893, 100] on button "X" at bounding box center [898, 99] width 27 height 26
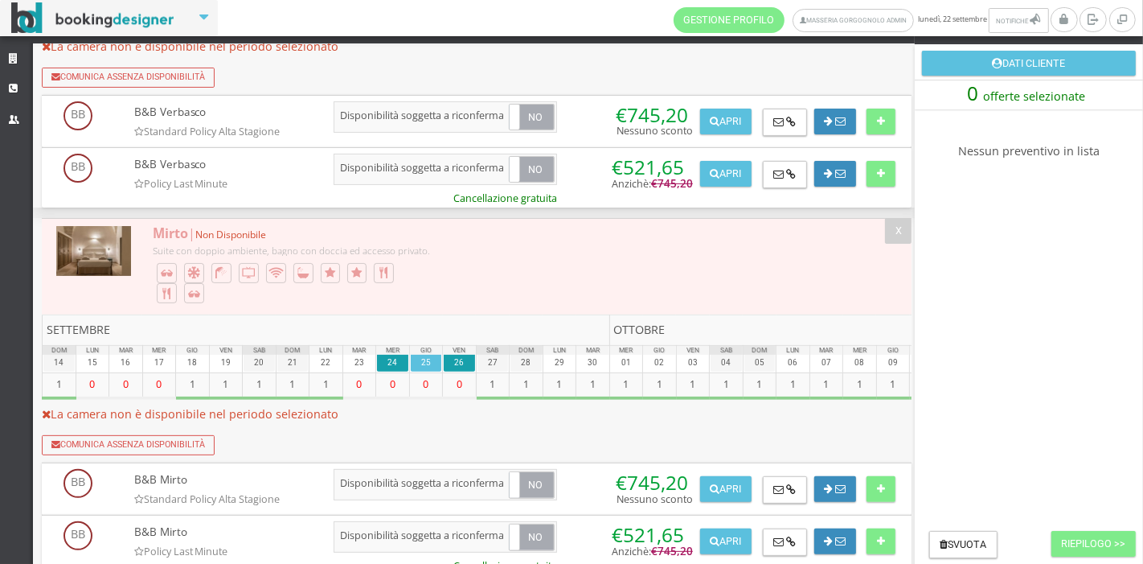
scroll to position [0, 0]
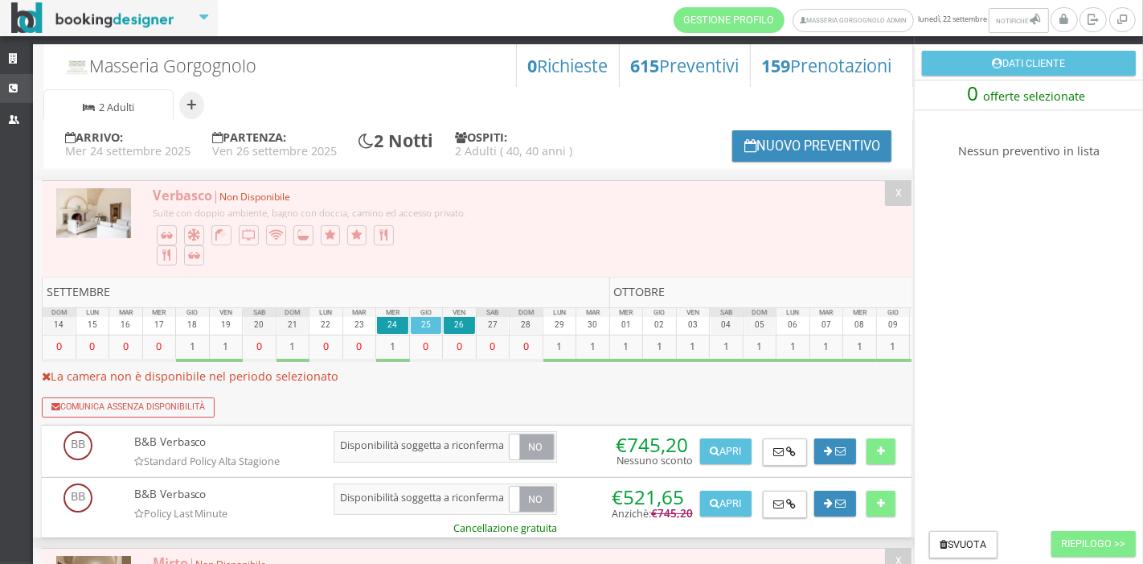
click at [11, 79] on link "CRM" at bounding box center [16, 88] width 33 height 29
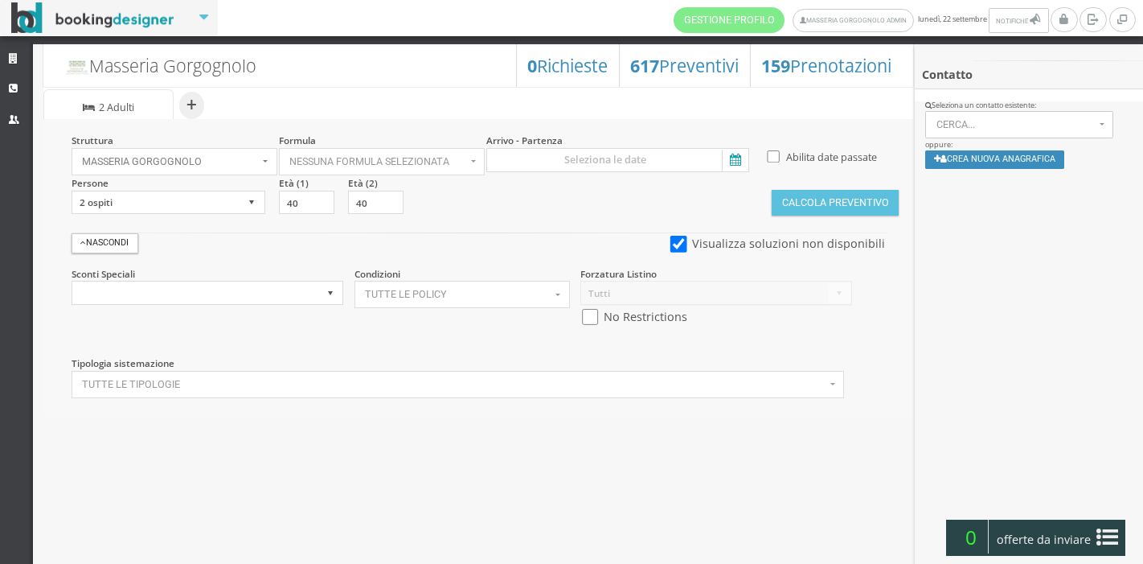
select select
click at [348, 157] on span "Nessuna formula selezionata" at bounding box center [377, 161] width 176 height 11
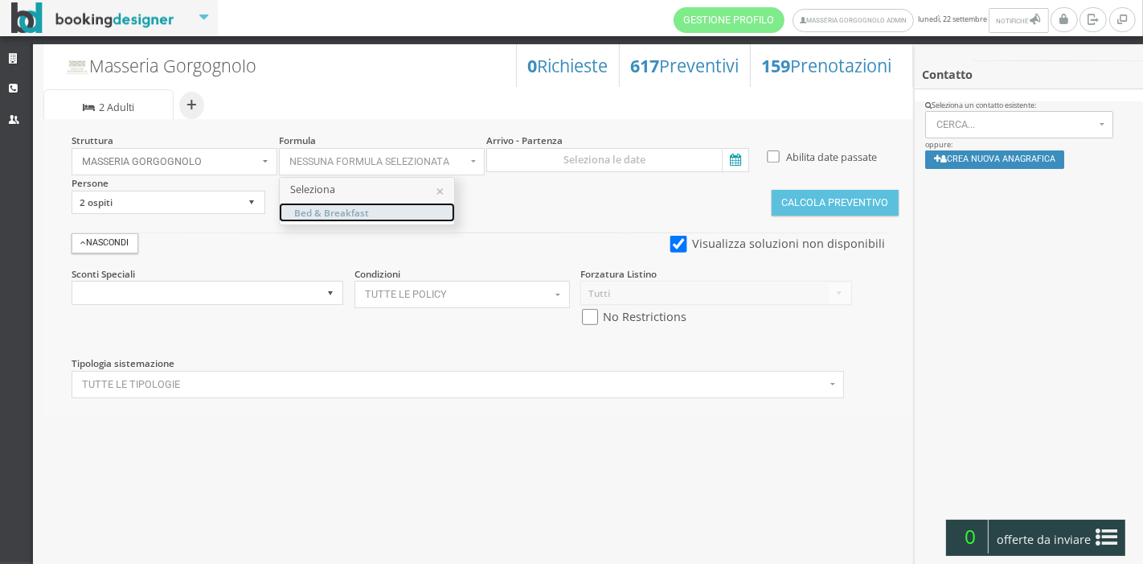
click at [349, 219] on link "Bed & Breakfast" at bounding box center [367, 212] width 174 height 18
select select "4"
click at [731, 158] on icon at bounding box center [734, 161] width 24 height 22
click at [731, 158] on input at bounding box center [617, 160] width 263 height 24
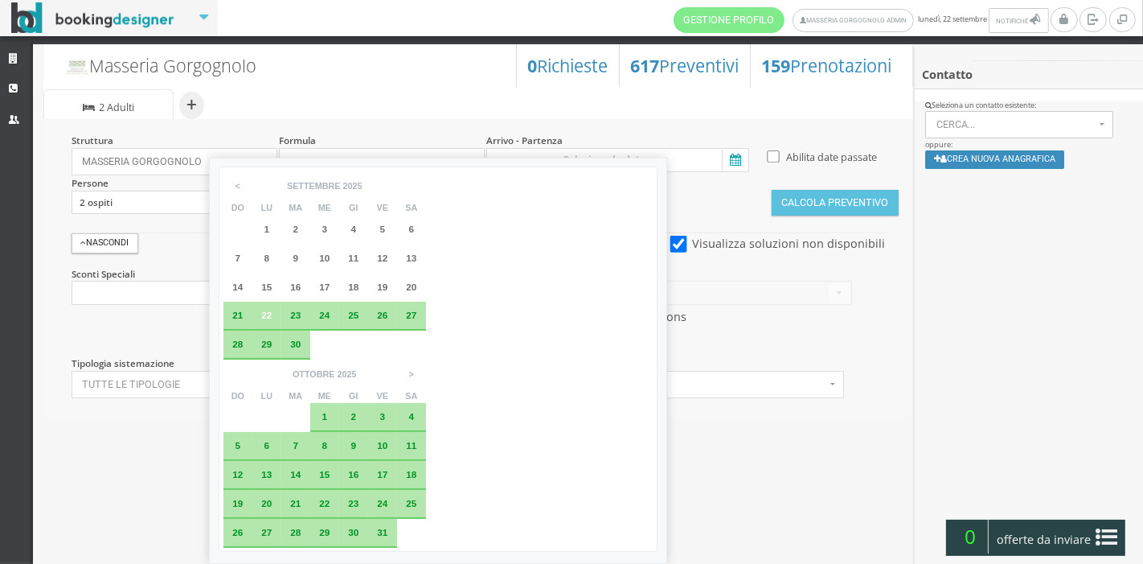
click at [319, 320] on div "24" at bounding box center [324, 315] width 29 height 29
click at [354, 315] on span "25" at bounding box center [353, 314] width 10 height 10
type input "24 set 2025 - 25 set 2025"
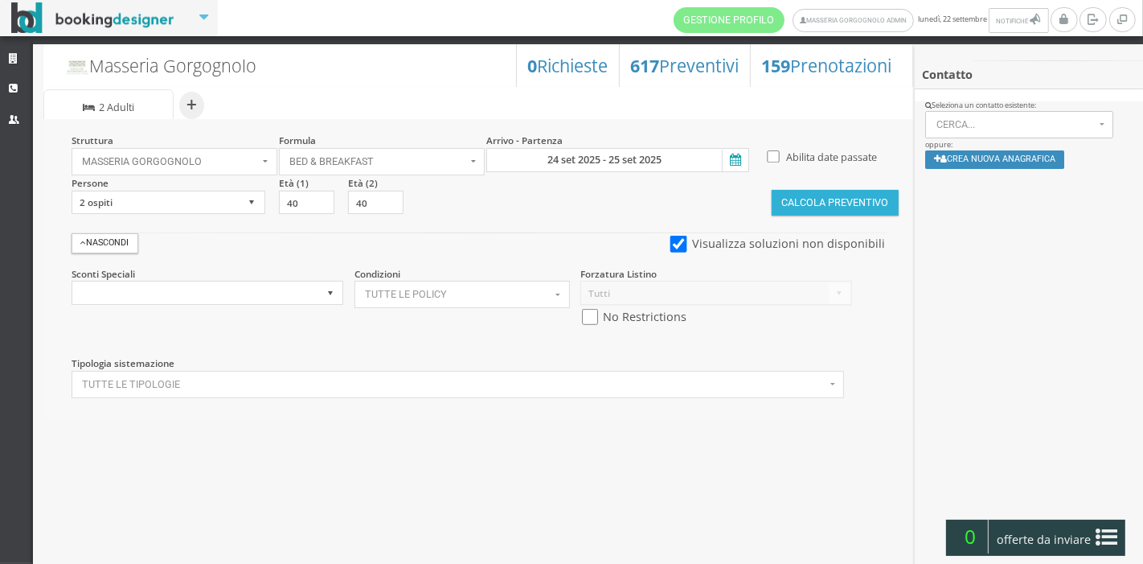
click at [816, 212] on button "Calcola Preventivo" at bounding box center [835, 203] width 127 height 26
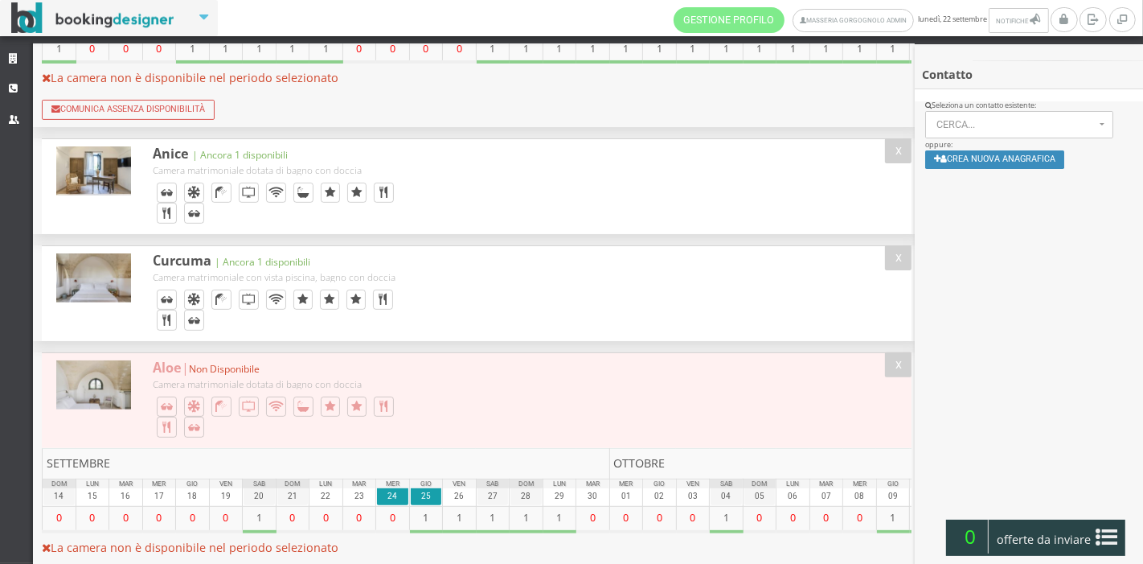
scroll to position [450, 0]
click at [682, 180] on div "Anice | Ancora 1 disponibili Camera matrimoniale dotata di bagno con doccia" at bounding box center [427, 185] width 570 height 95
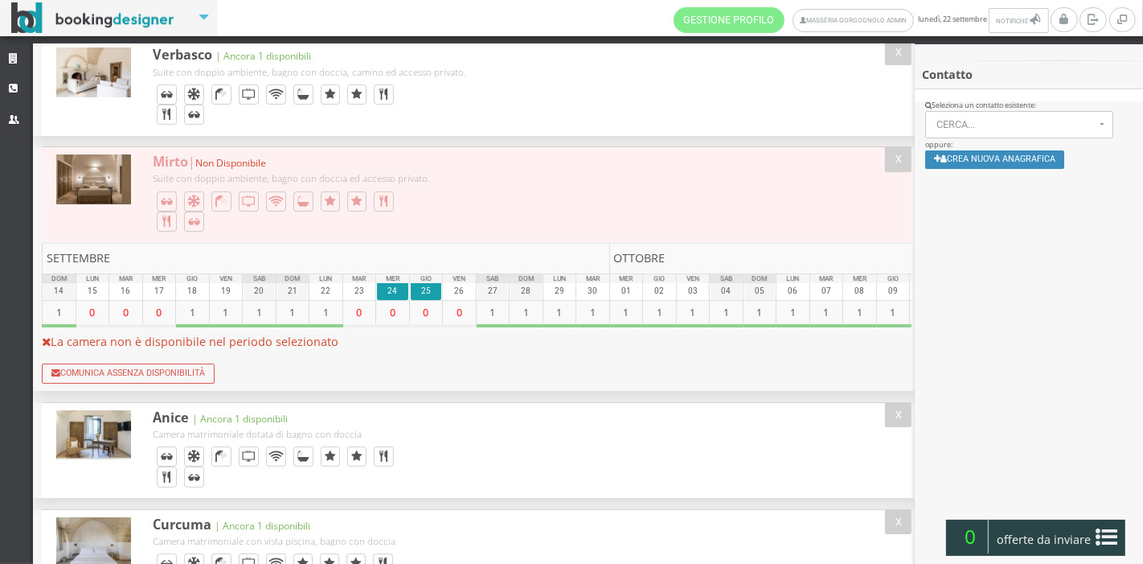
scroll to position [0, 0]
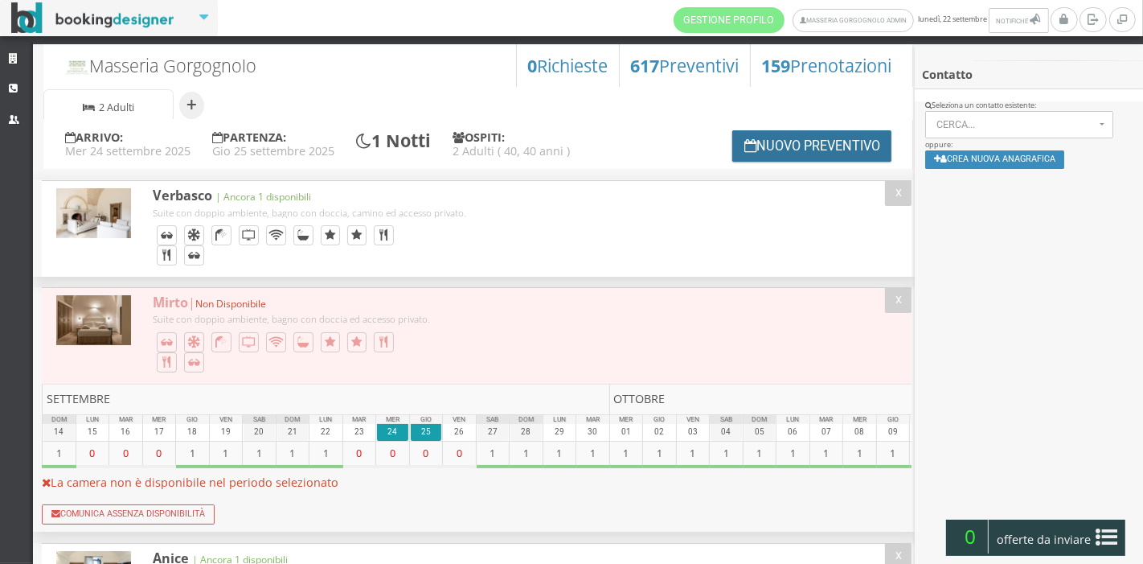
click at [777, 154] on button "Nuovo Preventivo" at bounding box center [811, 145] width 159 height 31
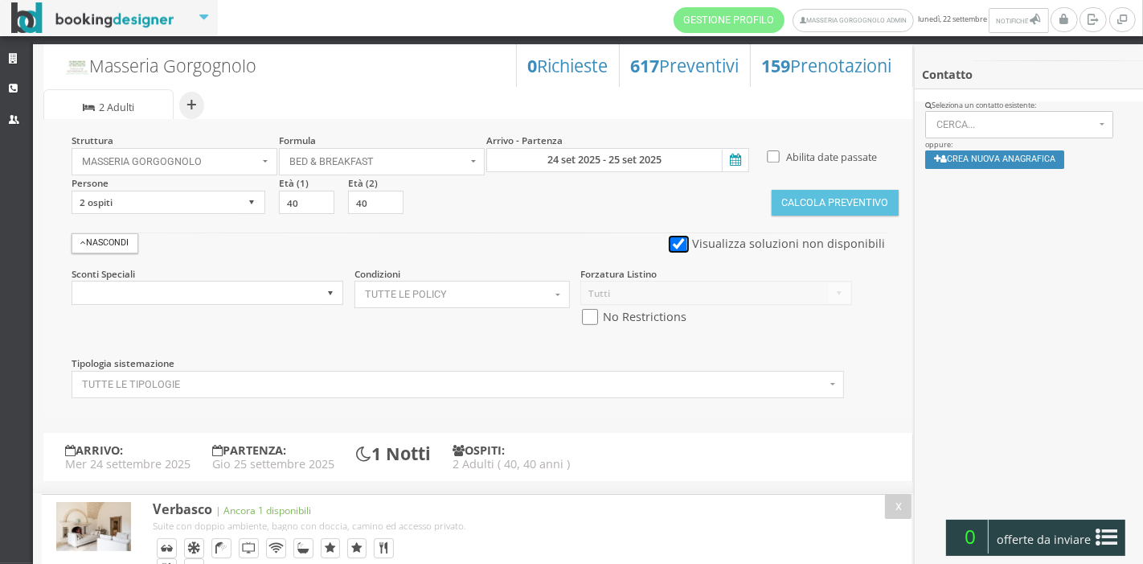
click at [682, 245] on input "checkbox" at bounding box center [679, 244] width 20 height 17
checkbox input "false"
click at [589, 311] on input "checkbox" at bounding box center [590, 317] width 20 height 17
checkbox input "true"
click at [788, 203] on button "Calcola Preventivo" at bounding box center [835, 203] width 127 height 26
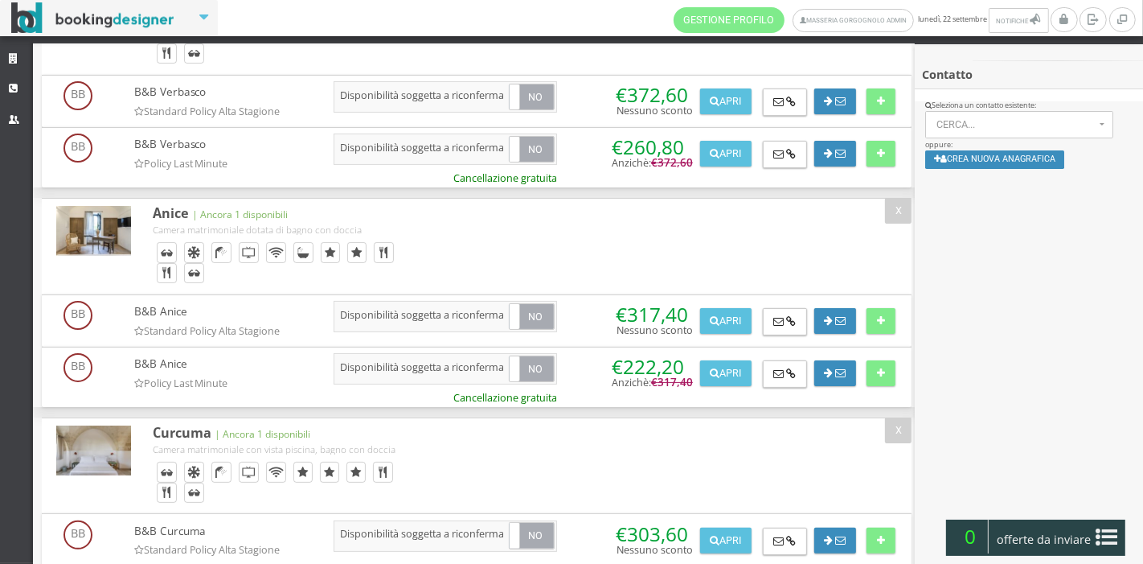
scroll to position [305, 0]
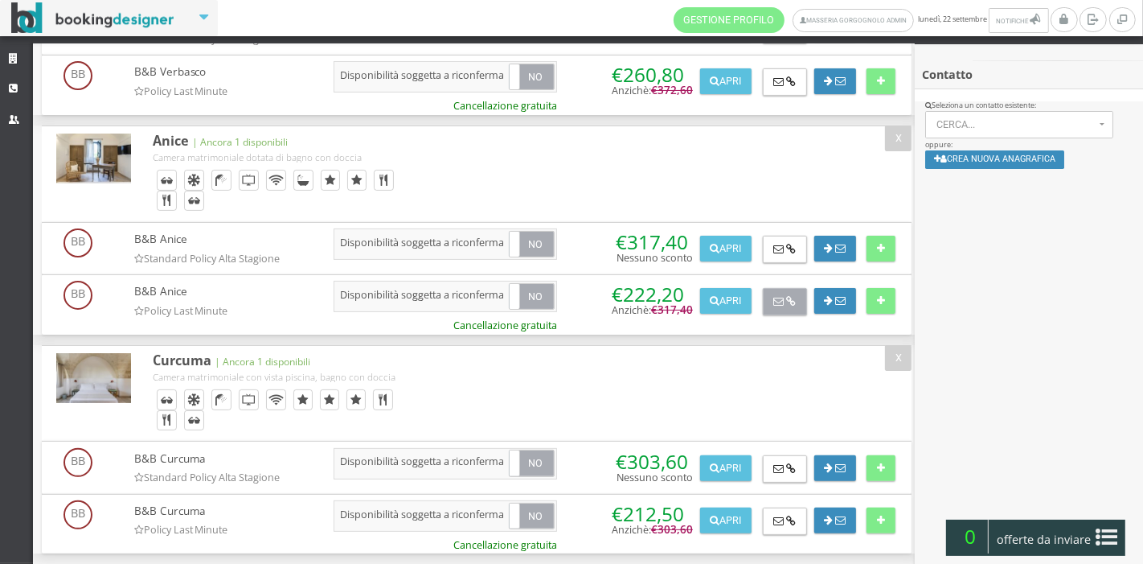
click at [773, 297] on icon at bounding box center [778, 302] width 10 height 10
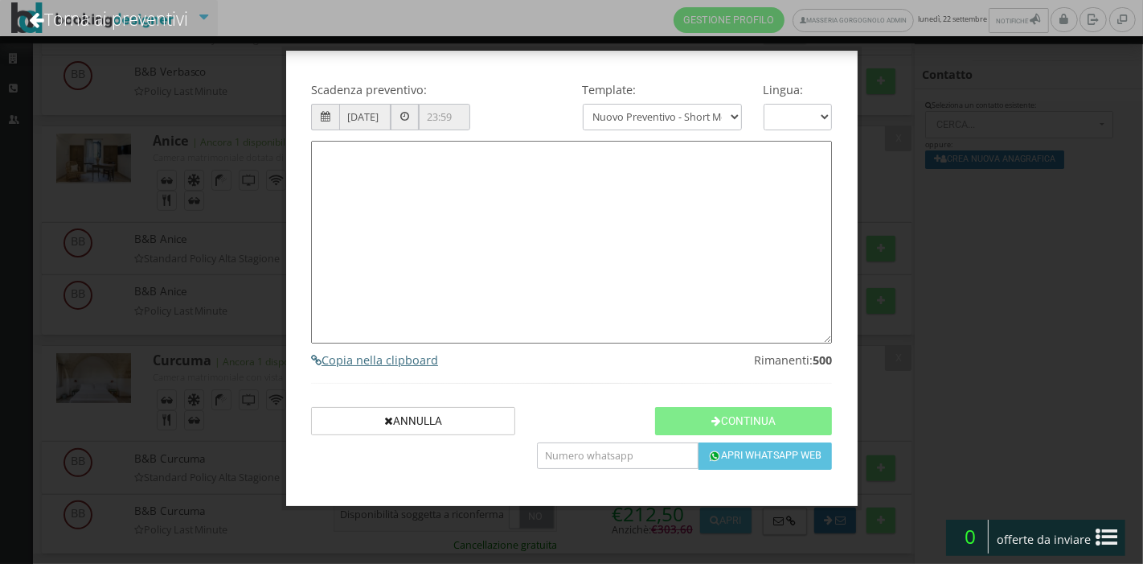
type textarea "Gentile Cliente, grazie per averci contattato! Come da Sua cortese richiesta, L…"
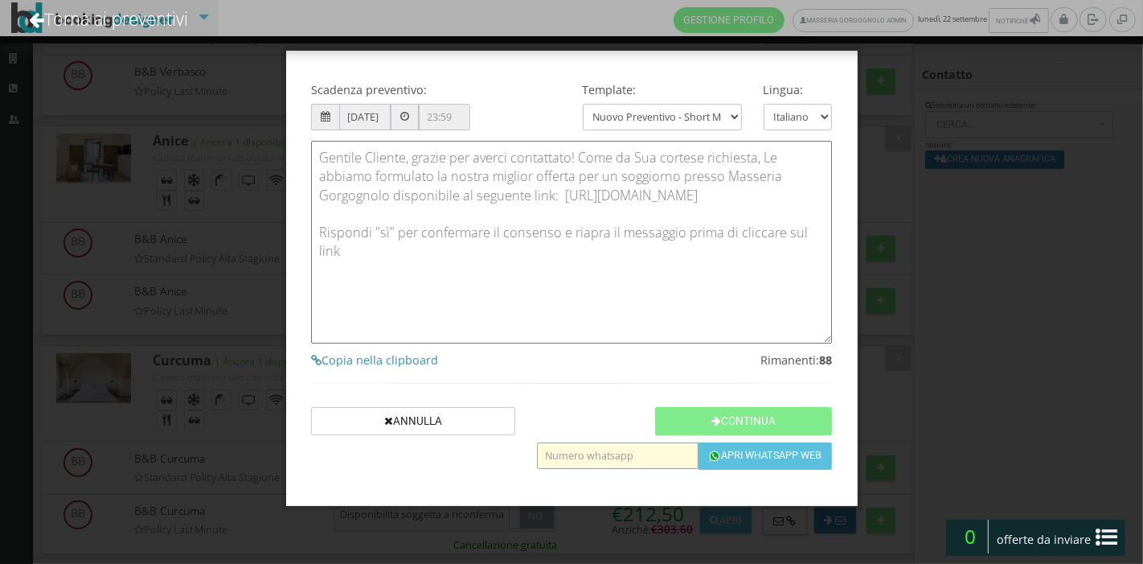
click at [602, 451] on input "text" at bounding box center [617, 455] width 161 height 27
type input "3487885287"
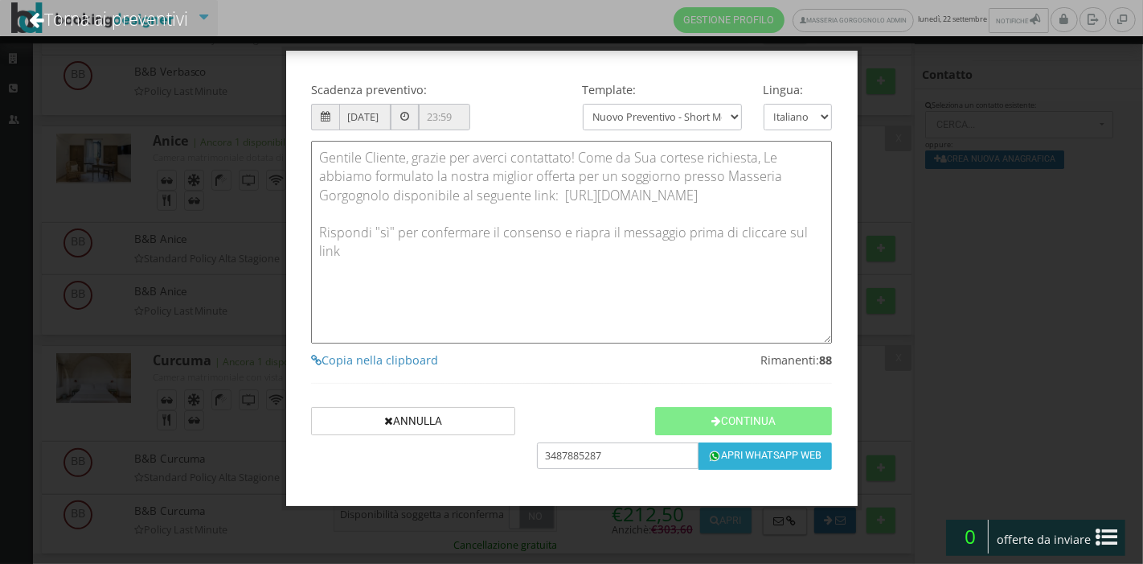
click at [744, 448] on button "Apri Whatsapp Web" at bounding box center [765, 455] width 133 height 27
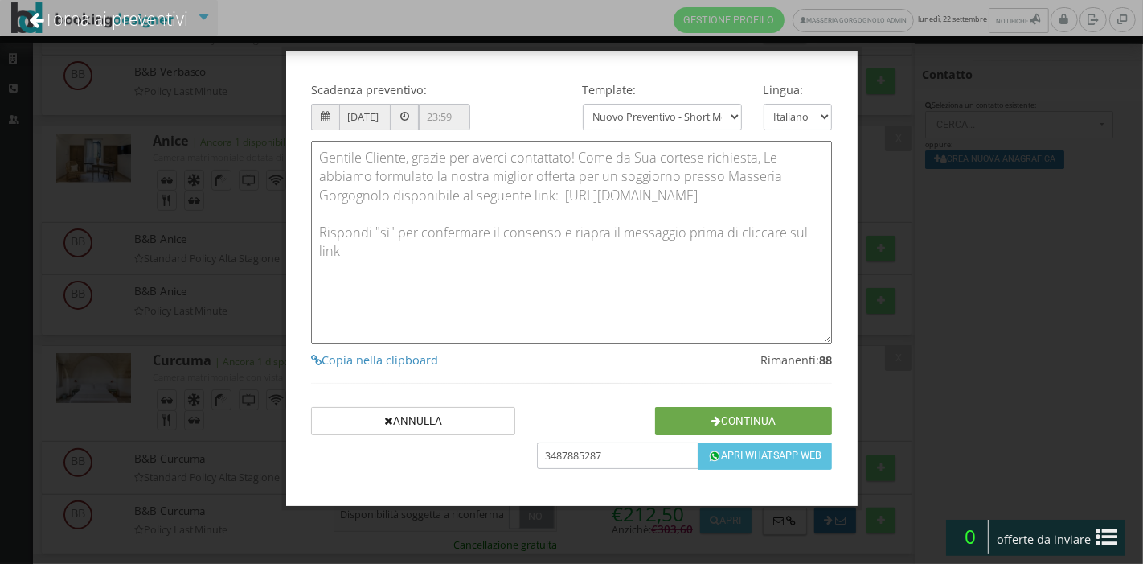
click at [704, 414] on button "Continua" at bounding box center [743, 421] width 177 height 28
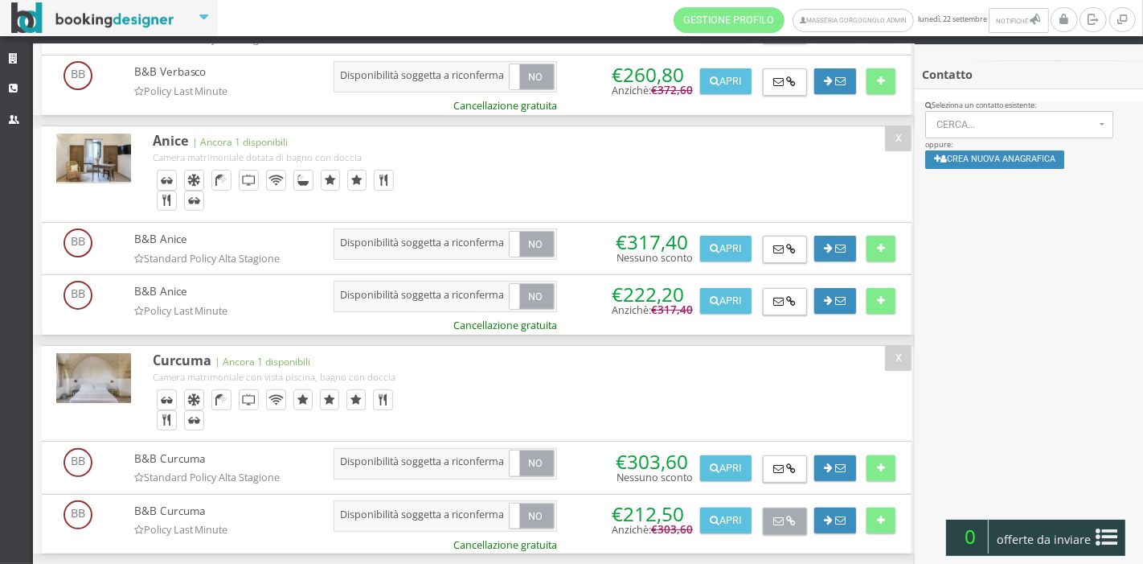
click at [781, 515] on button at bounding box center [785, 520] width 44 height 27
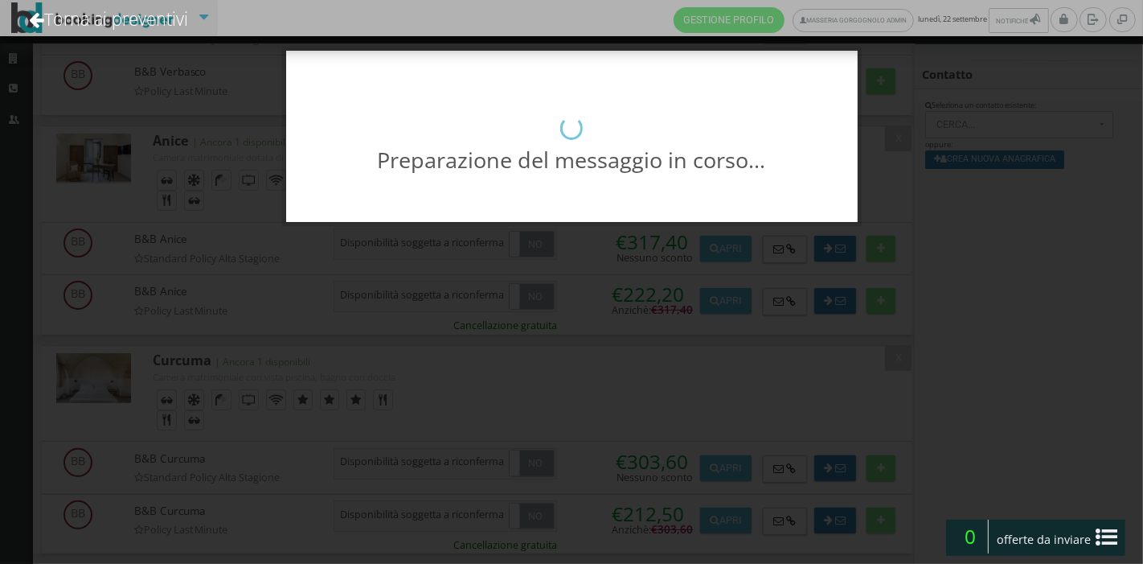
click at [773, 512] on div "Preparazione del messaggio in corso..." at bounding box center [571, 282] width 1143 height 564
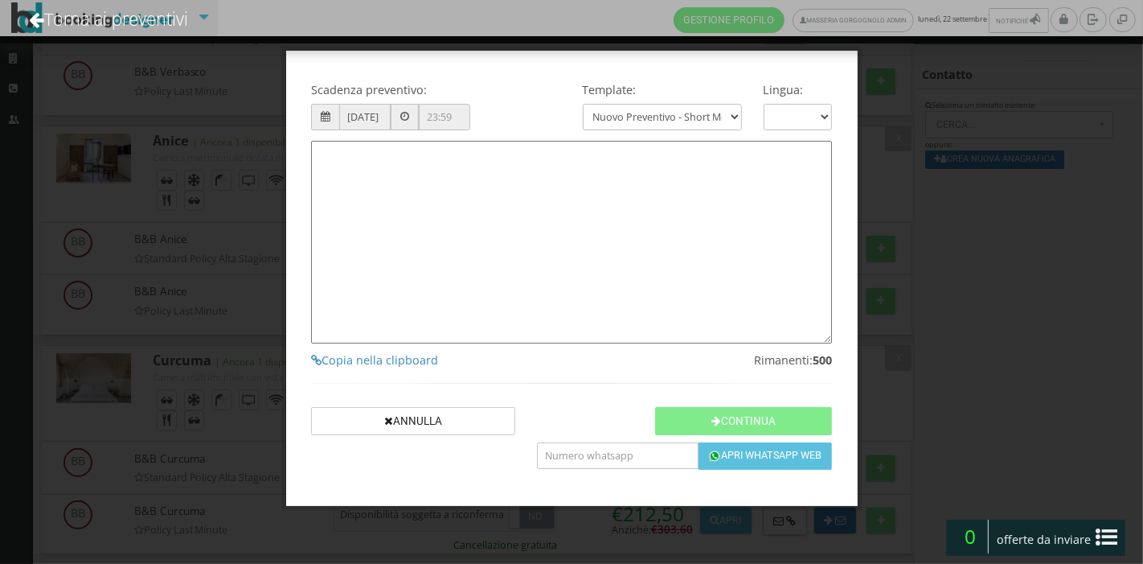
type textarea "Gentile Cliente, grazie per averci contattato! Come da Sua cortese richiesta, L…"
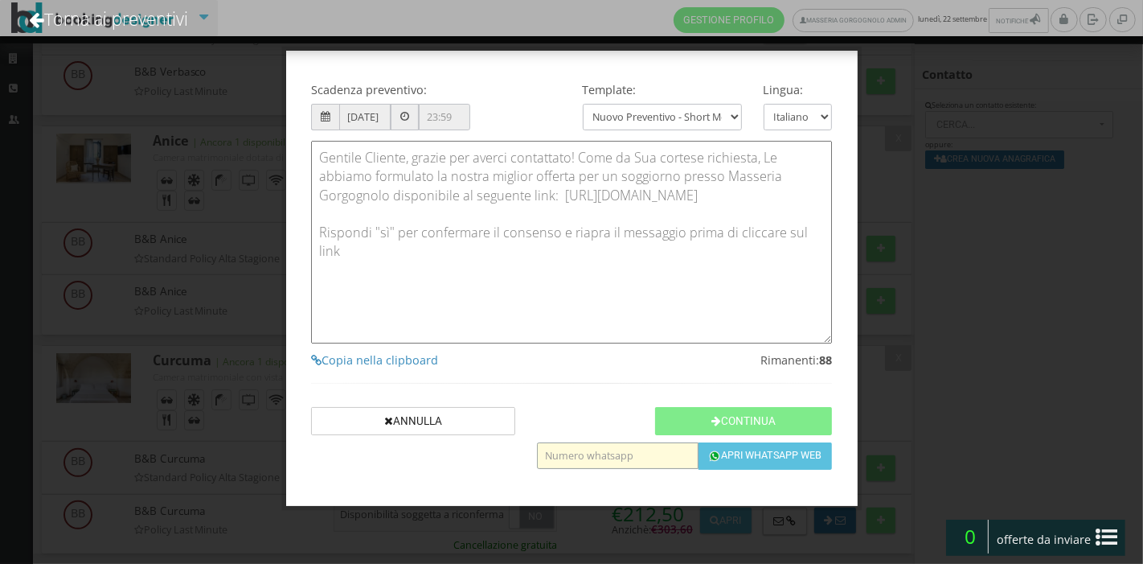
click at [622, 449] on input "text" at bounding box center [617, 455] width 161 height 27
type input "3487885287"
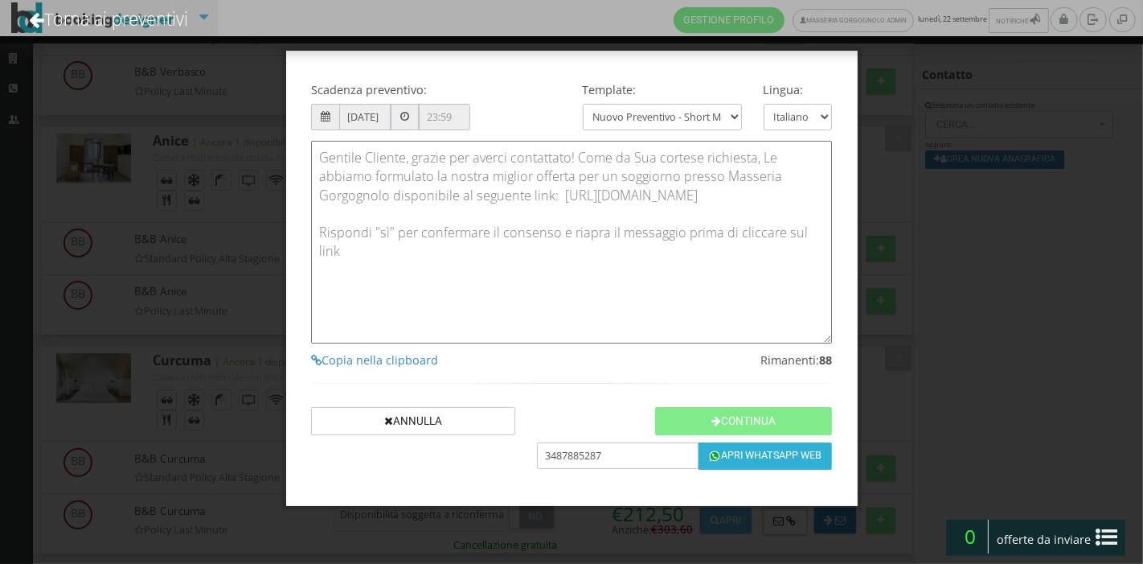
click at [703, 449] on button "Apri Whatsapp Web" at bounding box center [765, 455] width 133 height 27
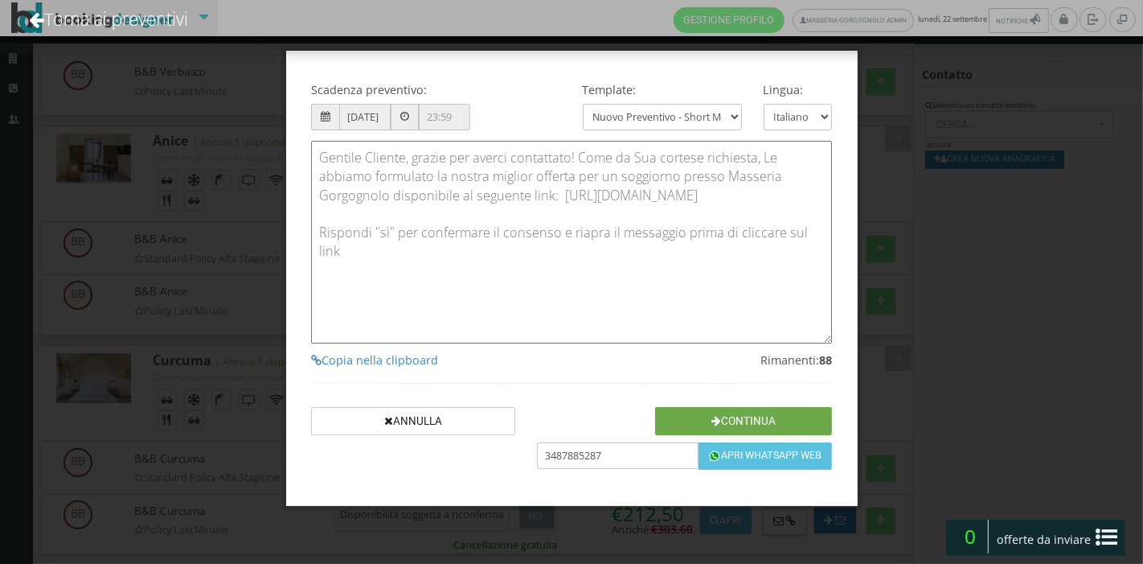
click at [764, 426] on button "Continua" at bounding box center [743, 421] width 177 height 28
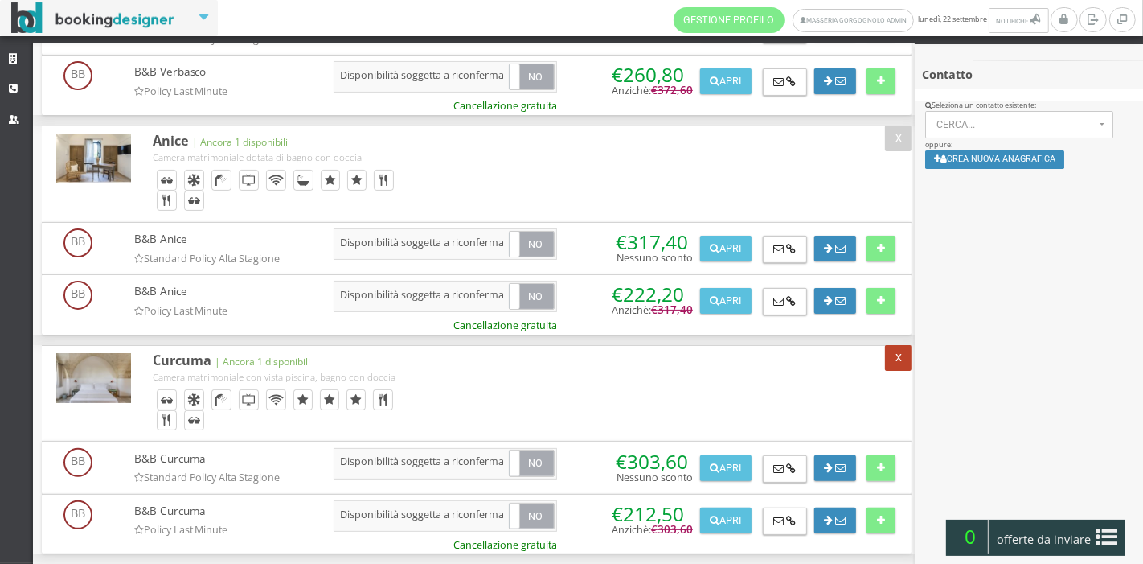
click at [896, 359] on button "X" at bounding box center [898, 358] width 27 height 26
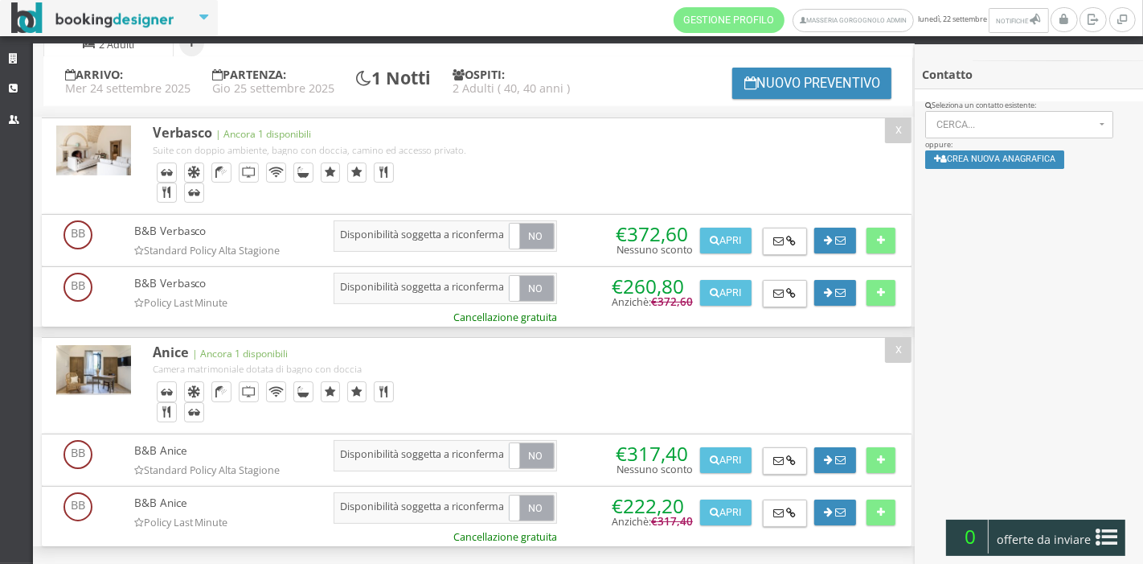
scroll to position [64, 0]
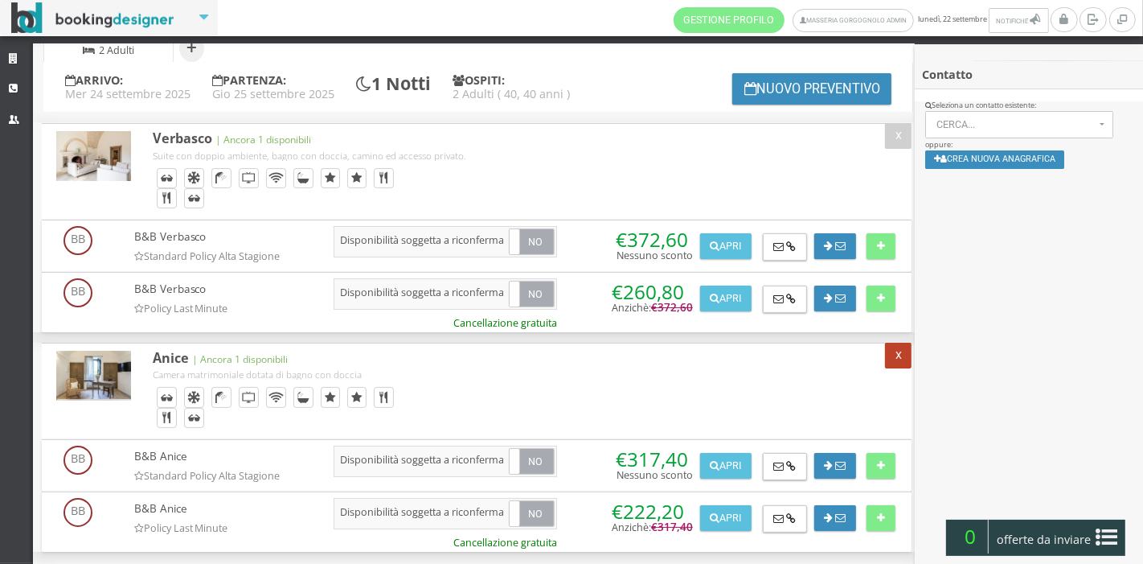
click at [893, 355] on button "X" at bounding box center [898, 355] width 27 height 26
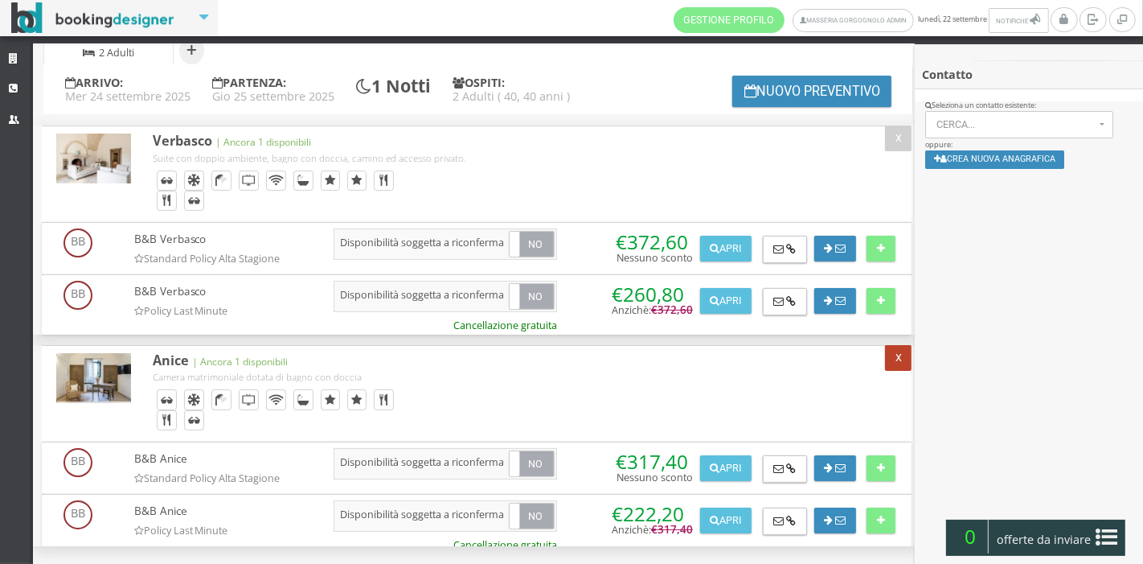
scroll to position [0, 0]
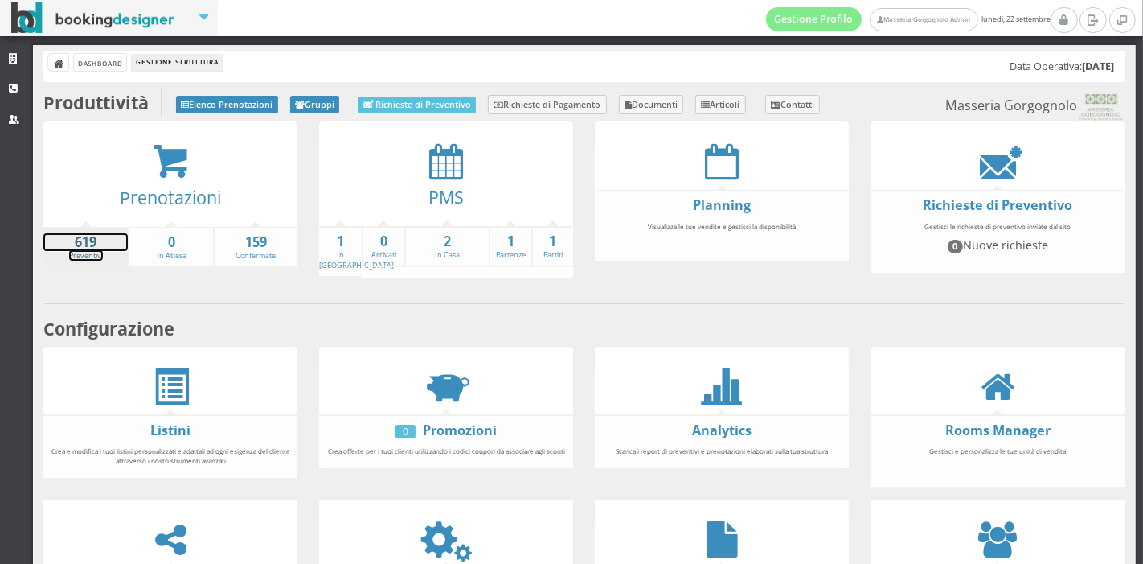
click at [84, 247] on strong "619" at bounding box center [85, 242] width 84 height 18
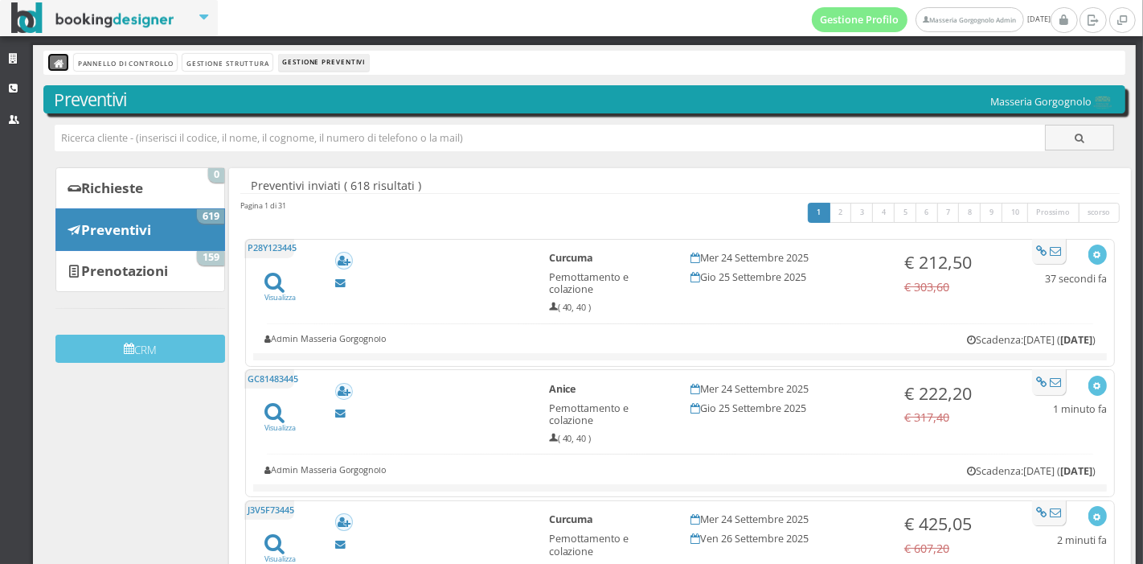
click at [55, 63] on icon at bounding box center [59, 64] width 11 height 11
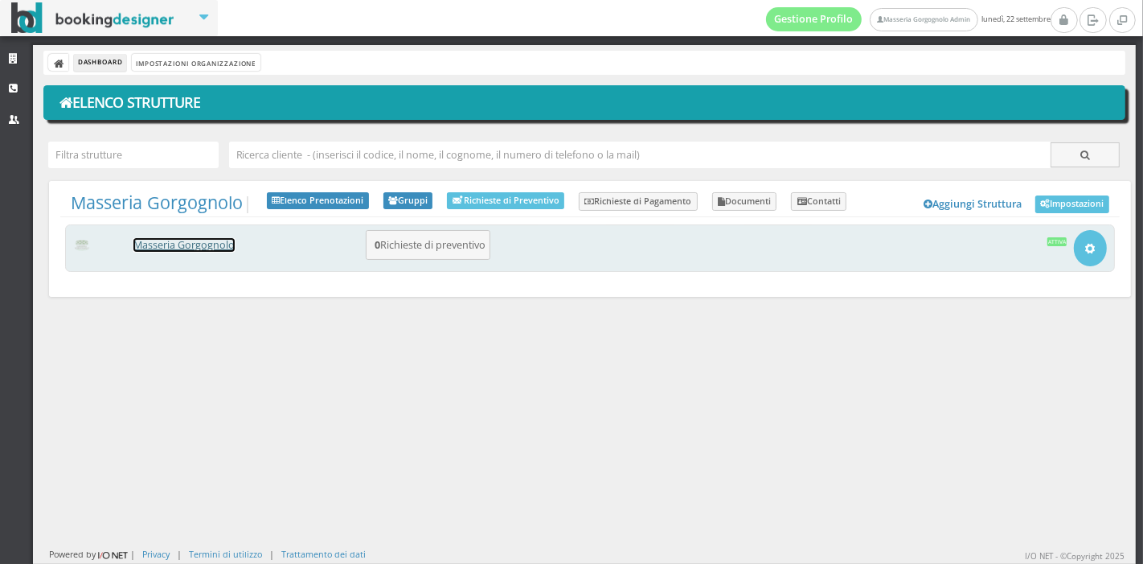
click at [191, 244] on link "Masseria Gorgognolo" at bounding box center [183, 245] width 101 height 14
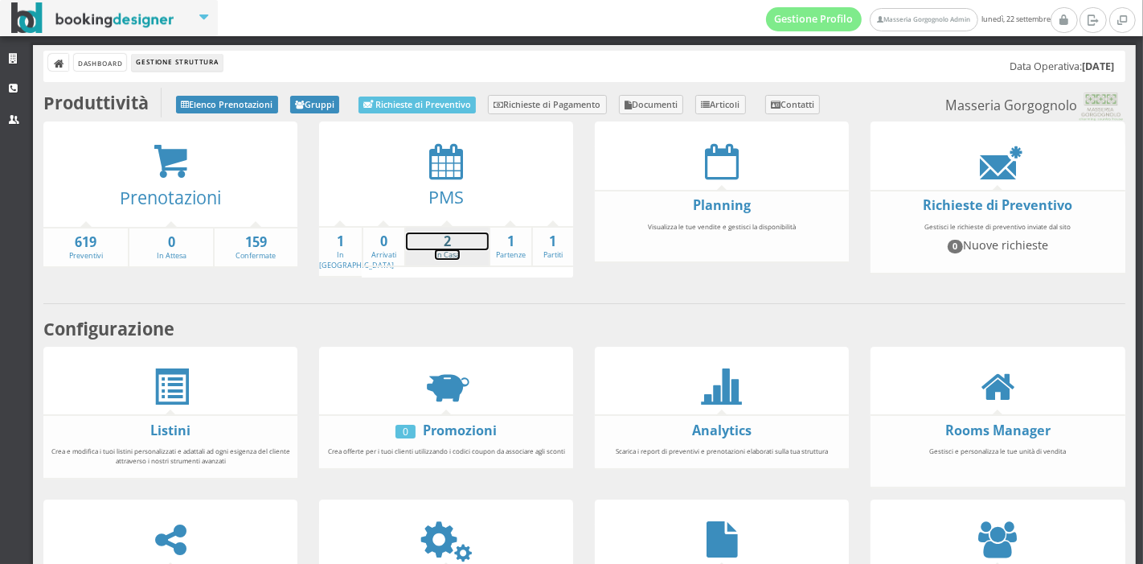
click at [443, 251] on link "2 In Casa" at bounding box center [447, 246] width 83 height 28
